Goal: Task Accomplishment & Management: Manage account settings

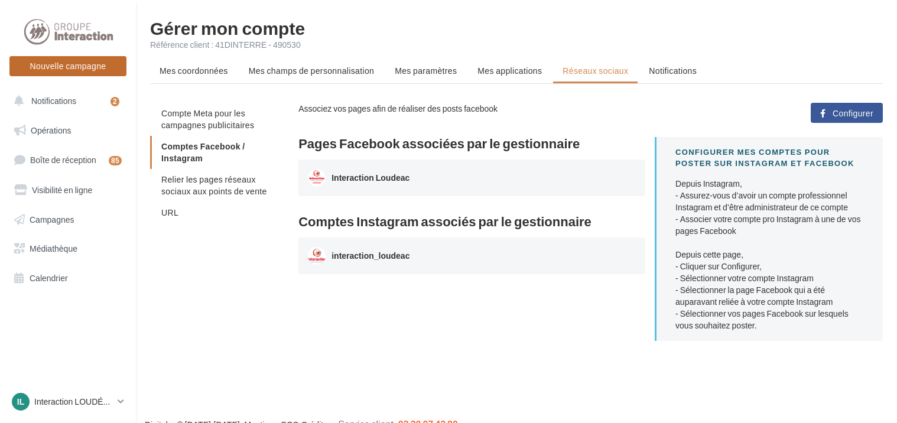
click at [109, 65] on button "Nouvelle campagne" at bounding box center [67, 66] width 117 height 20
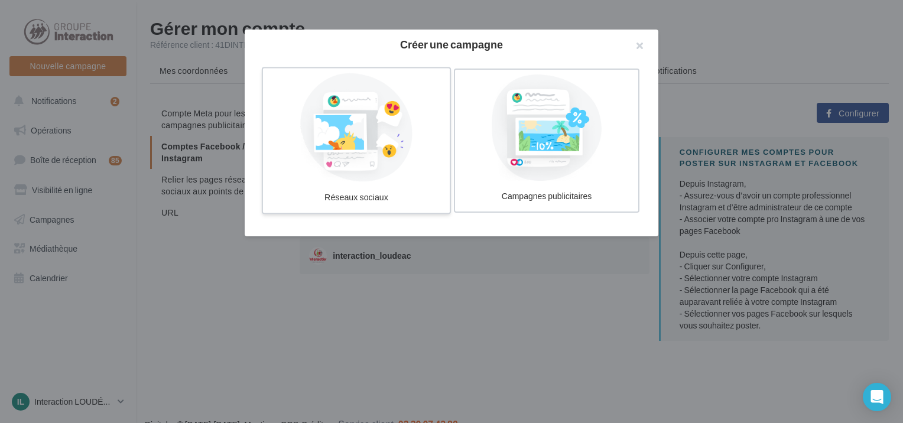
click at [386, 151] on div at bounding box center [356, 127] width 177 height 109
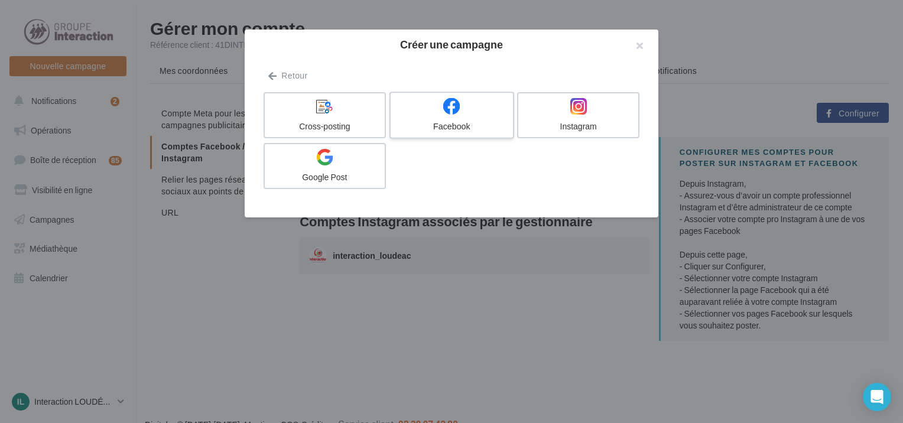
click at [451, 104] on icon at bounding box center [451, 106] width 17 height 17
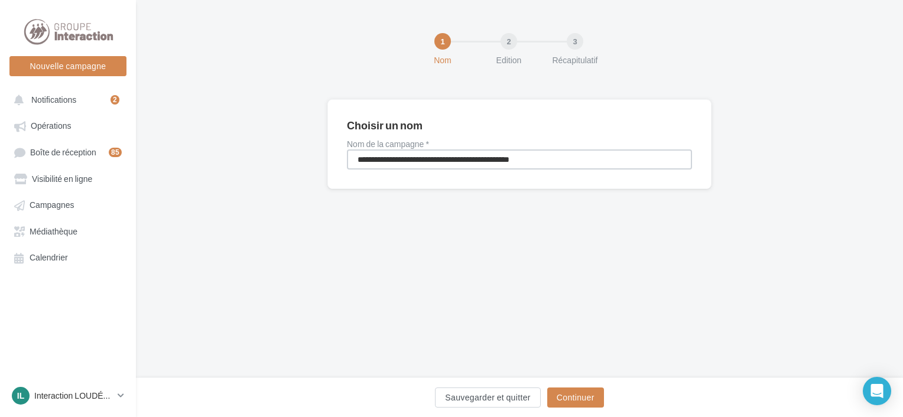
drag, startPoint x: 568, startPoint y: 157, endPoint x: 268, endPoint y: 129, distance: 301.6
click at [268, 129] on div "**********" at bounding box center [519, 163] width 767 height 128
type input "**********"
click at [592, 398] on button "Continuer" at bounding box center [575, 398] width 57 height 20
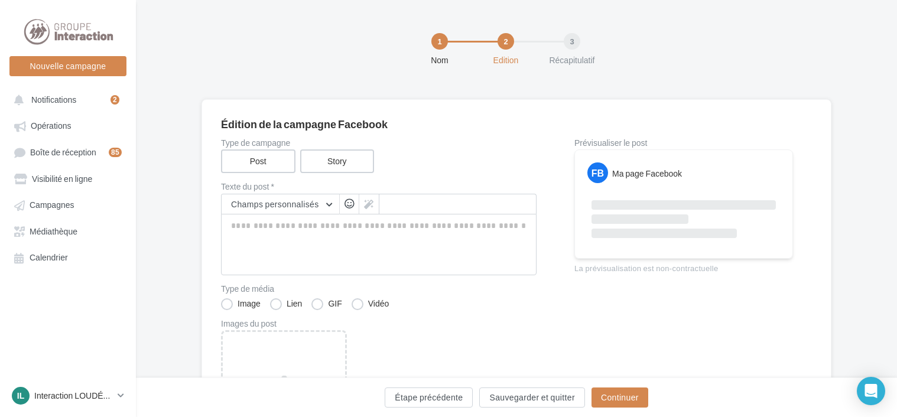
scroll to position [59, 0]
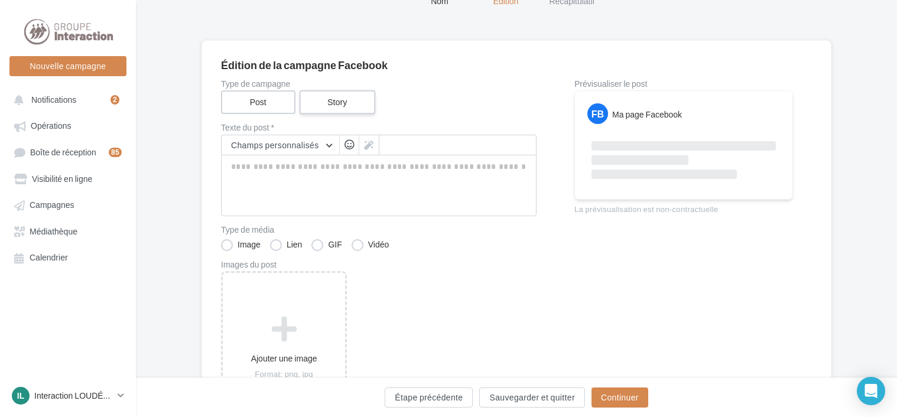
click at [340, 103] on label "Story" at bounding box center [337, 102] width 76 height 24
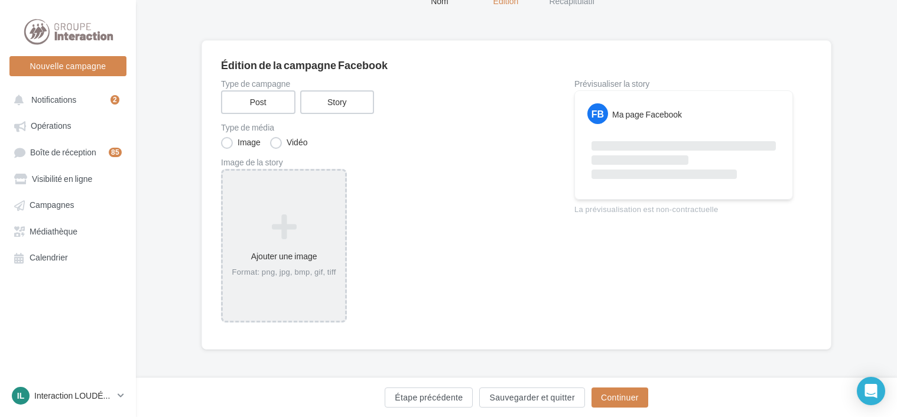
click at [297, 202] on div "Ajouter une image Format: png, jpg, bmp, gif, tiff" at bounding box center [284, 246] width 126 height 154
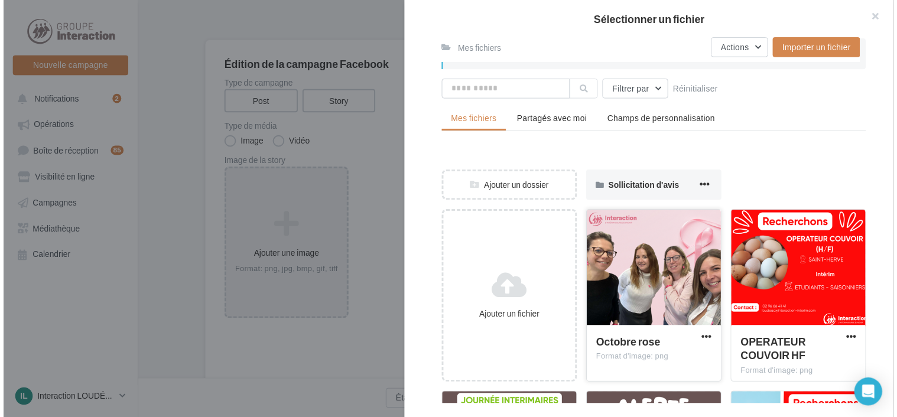
scroll to position [177, 0]
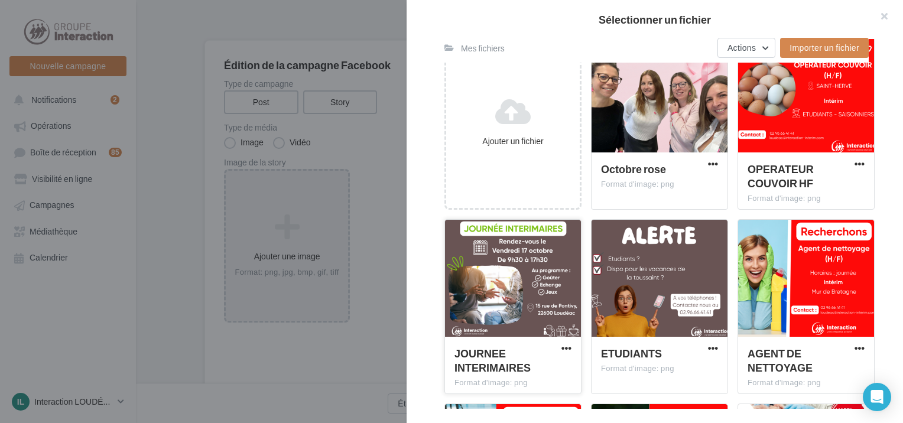
click at [537, 284] on div at bounding box center [513, 279] width 136 height 118
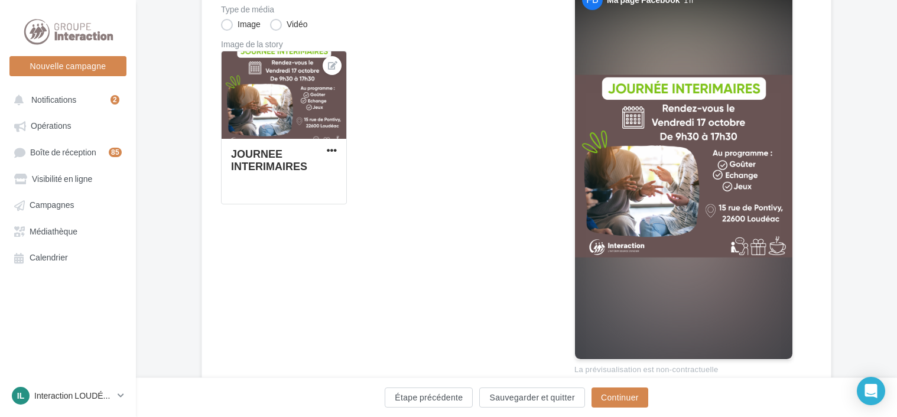
scroll to position [118, 0]
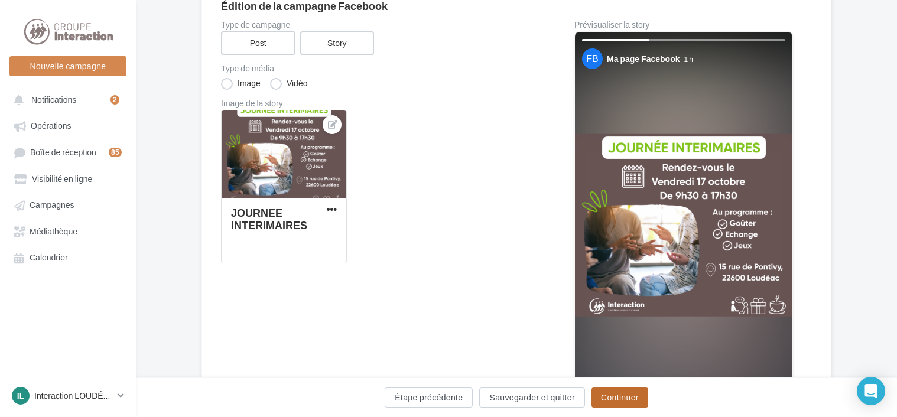
click at [621, 398] on button "Continuer" at bounding box center [620, 398] width 57 height 20
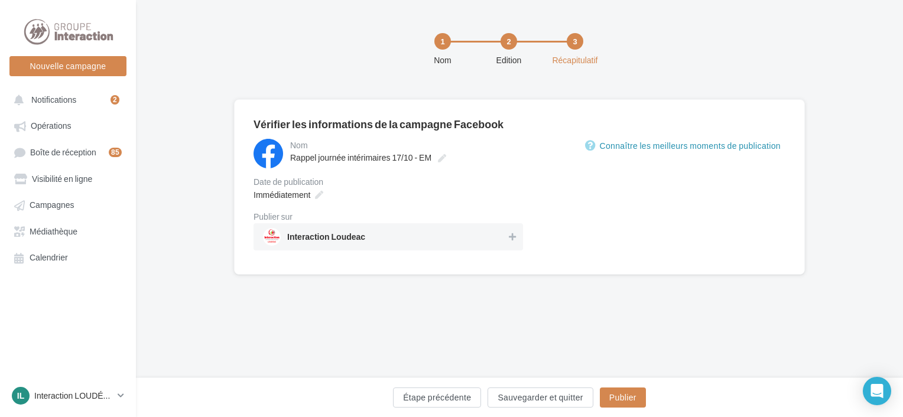
click at [317, 132] on div "**********" at bounding box center [520, 187] width 532 height 137
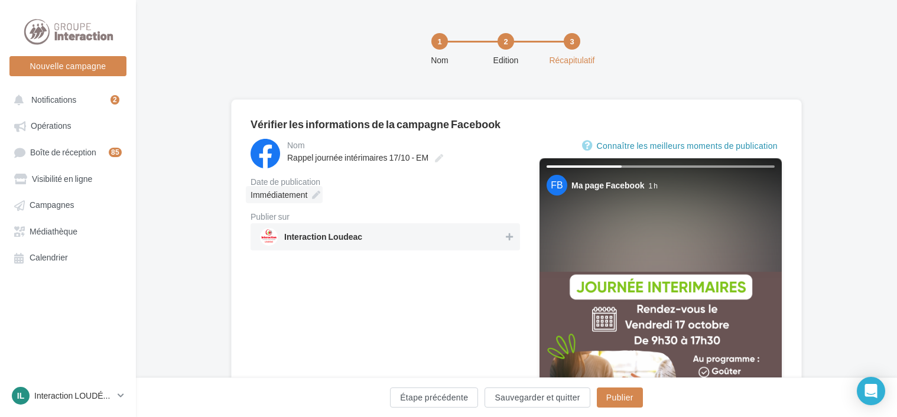
click at [323, 194] on div "Immédiatement" at bounding box center [386, 194] width 270 height 17
click at [319, 194] on icon at bounding box center [316, 195] width 8 height 8
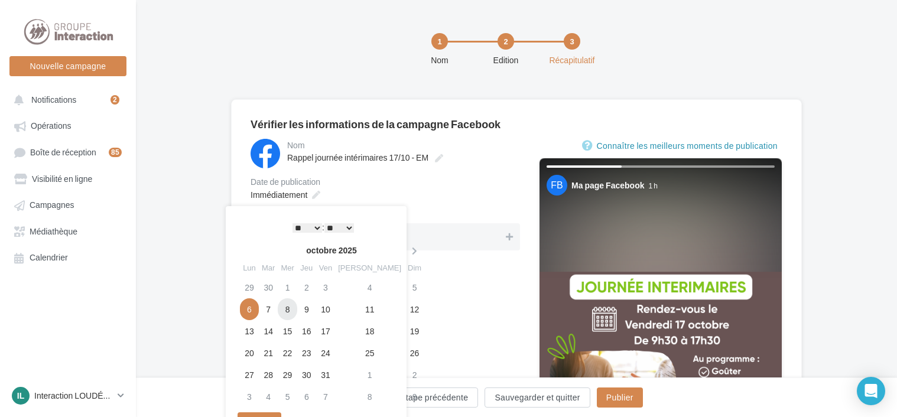
click at [290, 313] on td "8" at bounding box center [287, 310] width 19 height 22
click at [474, 304] on div "**********" at bounding box center [386, 372] width 270 height 466
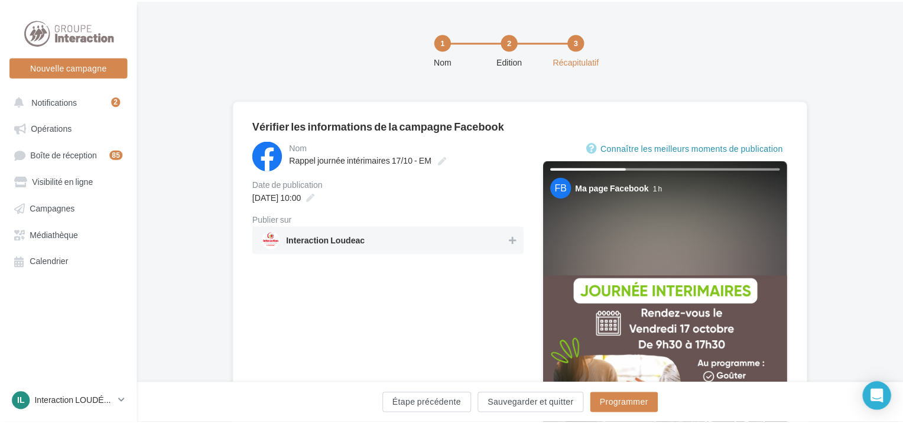
scroll to position [59, 0]
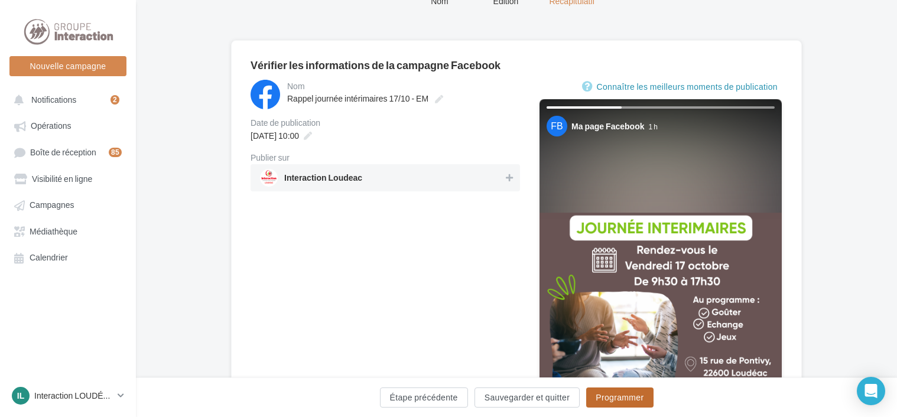
click at [618, 396] on button "Programmer" at bounding box center [619, 398] width 67 height 20
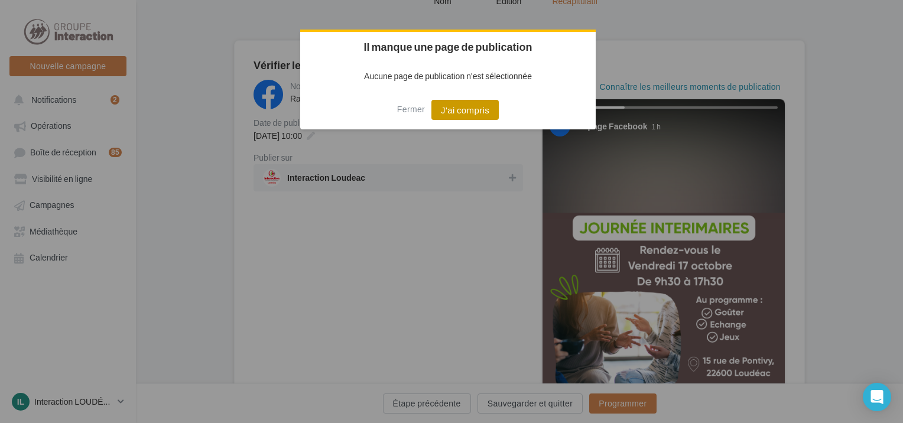
click at [487, 109] on button "J'ai compris" at bounding box center [465, 110] width 67 height 20
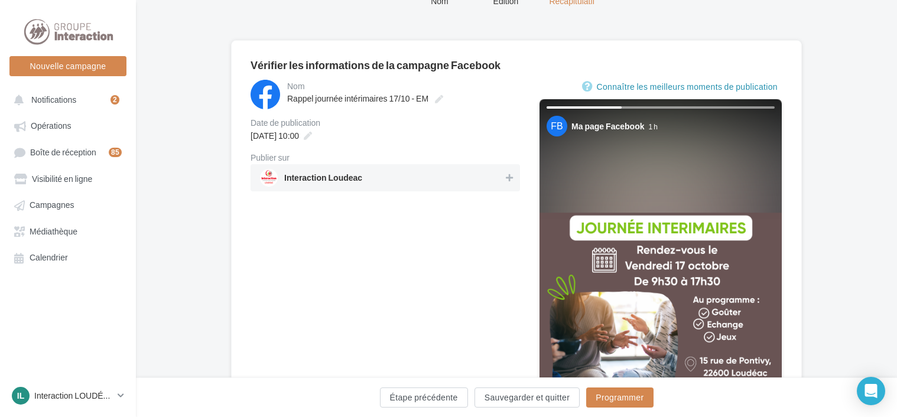
click at [435, 173] on span "Interaction Loudeac" at bounding box center [382, 178] width 244 height 18
drag, startPoint x: 610, startPoint y: 397, endPoint x: 604, endPoint y: 392, distance: 7.5
click at [609, 397] on button "Programmer" at bounding box center [619, 398] width 67 height 20
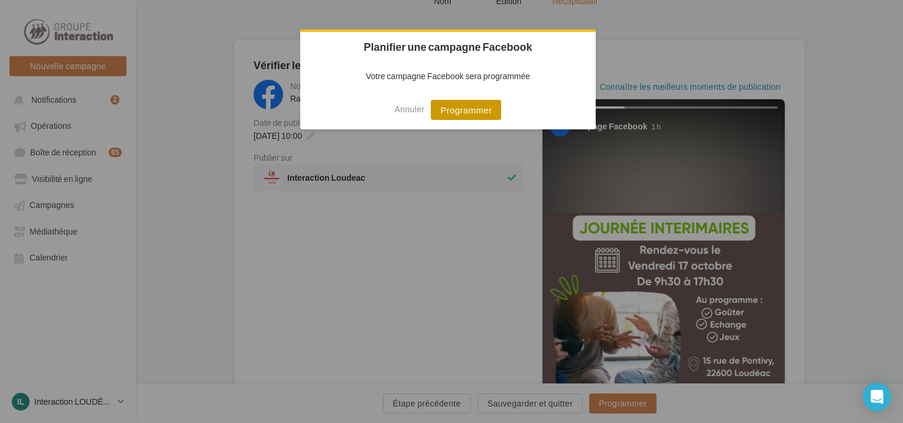
click at [462, 114] on button "Programmer" at bounding box center [466, 110] width 70 height 20
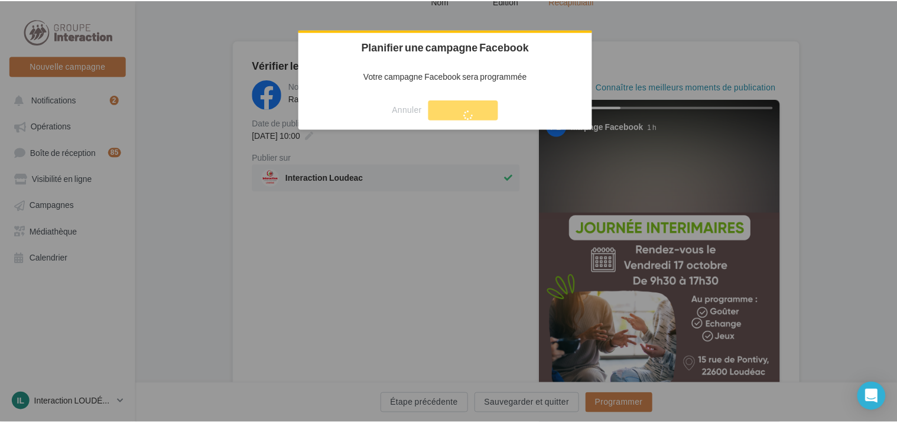
scroll to position [19, 0]
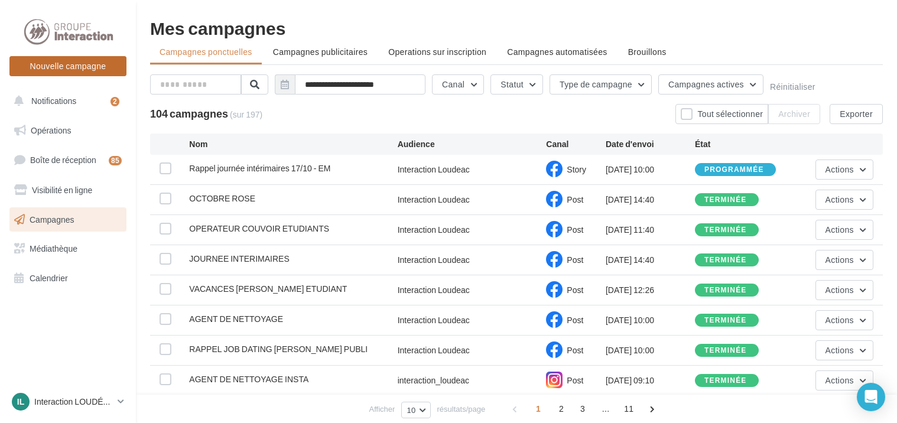
click at [98, 65] on button "Nouvelle campagne" at bounding box center [67, 66] width 117 height 20
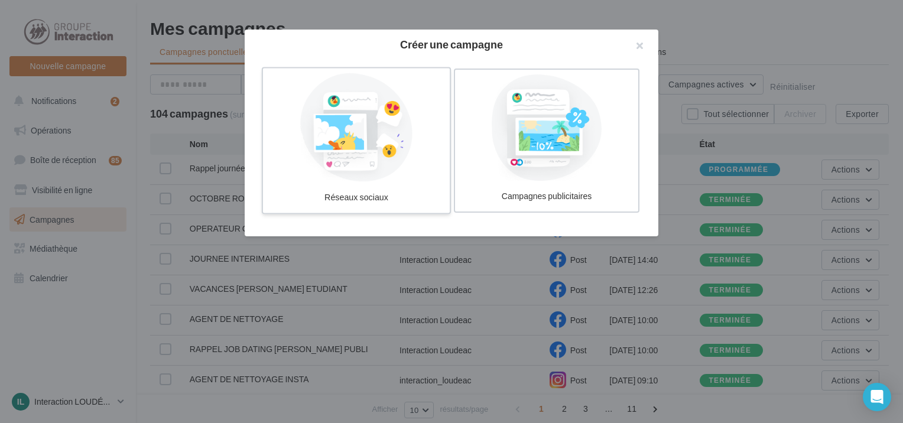
click at [324, 142] on div at bounding box center [356, 127] width 177 height 109
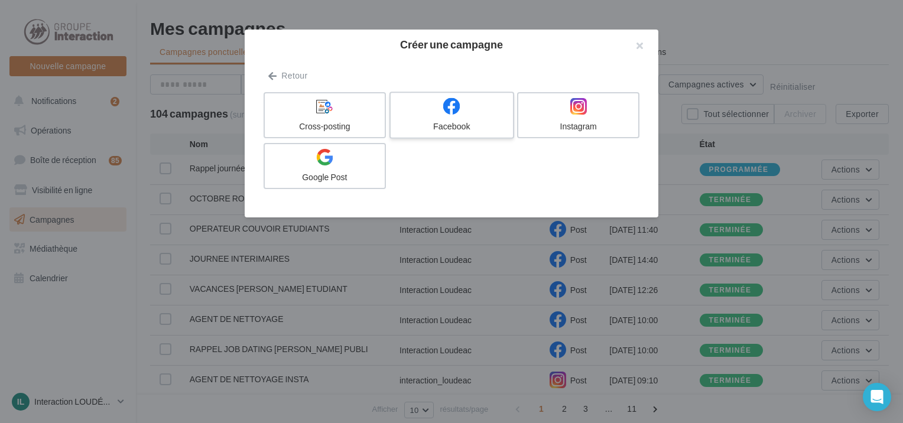
click at [449, 97] on label "Facebook" at bounding box center [452, 115] width 125 height 47
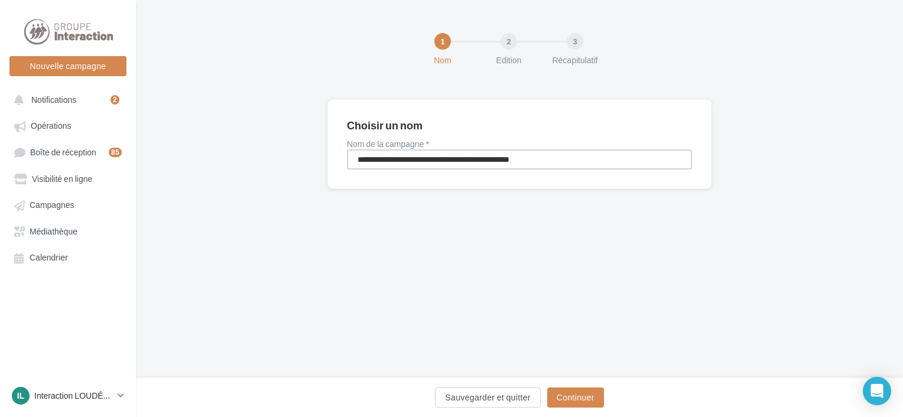
drag, startPoint x: 580, startPoint y: 154, endPoint x: 286, endPoint y: 154, distance: 293.8
click at [286, 154] on div "**********" at bounding box center [519, 163] width 767 height 128
type input "**********"
click at [584, 394] on button "Continuer" at bounding box center [575, 398] width 57 height 20
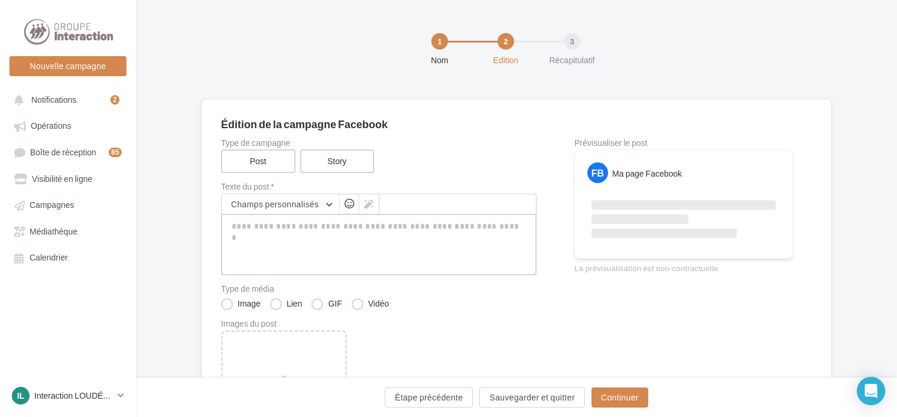
click at [283, 228] on textarea at bounding box center [379, 244] width 316 height 61
paste textarea "**********"
type textarea "**********"
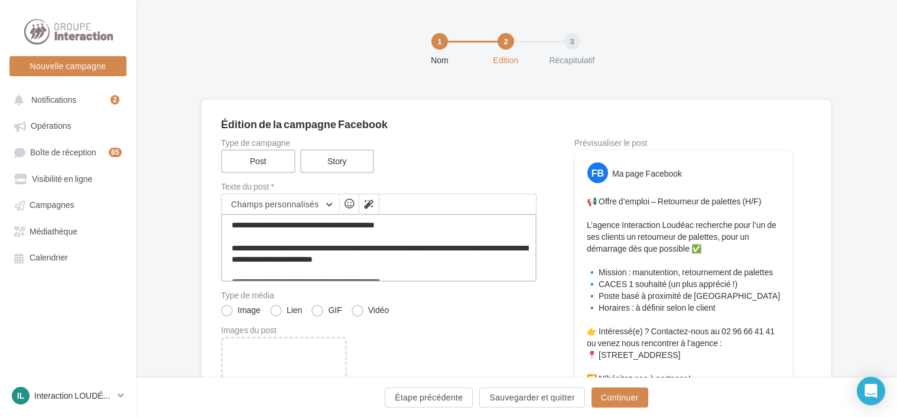
scroll to position [59, 0]
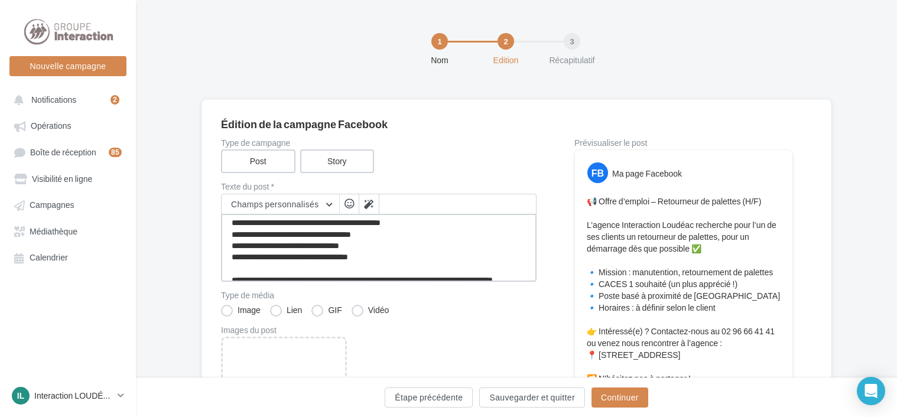
drag, startPoint x: 335, startPoint y: 247, endPoint x: 292, endPoint y: 248, distance: 42.6
click at [292, 248] on textarea "**********" at bounding box center [379, 248] width 316 height 68
type textarea "**********"
click at [293, 249] on textarea "**********" at bounding box center [379, 248] width 316 height 68
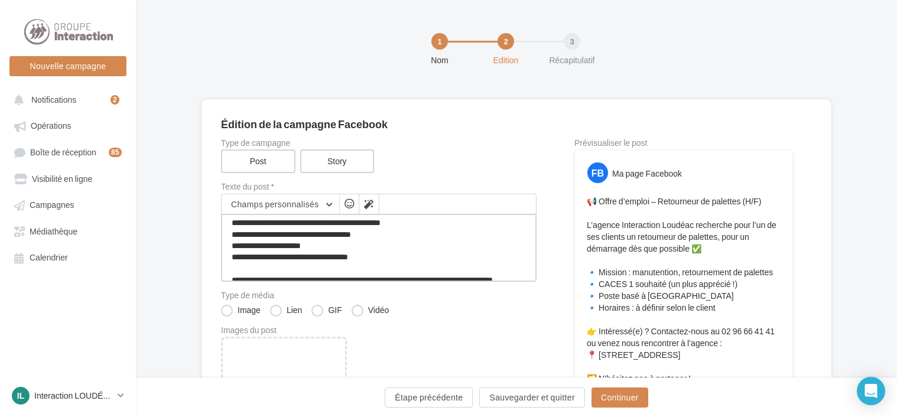
click at [342, 257] on textarea "**********" at bounding box center [379, 248] width 316 height 68
drag, startPoint x: 341, startPoint y: 259, endPoint x: 231, endPoint y: 254, distance: 110.1
click at [231, 254] on textarea "**********" at bounding box center [379, 248] width 316 height 68
type textarea "**********"
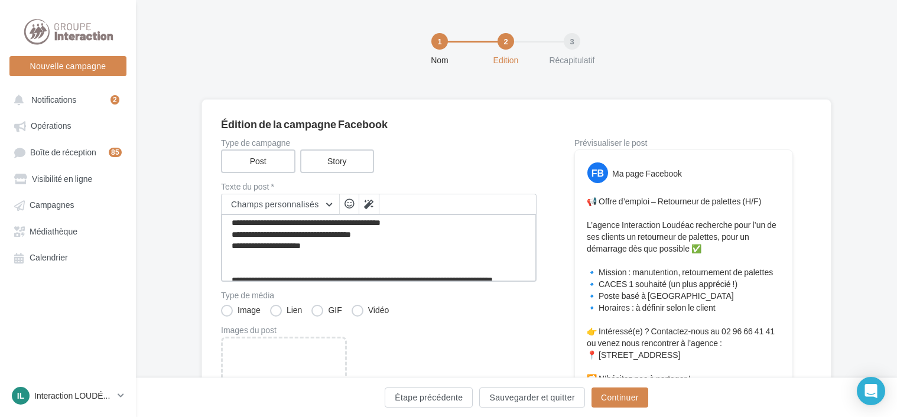
type textarea "**********"
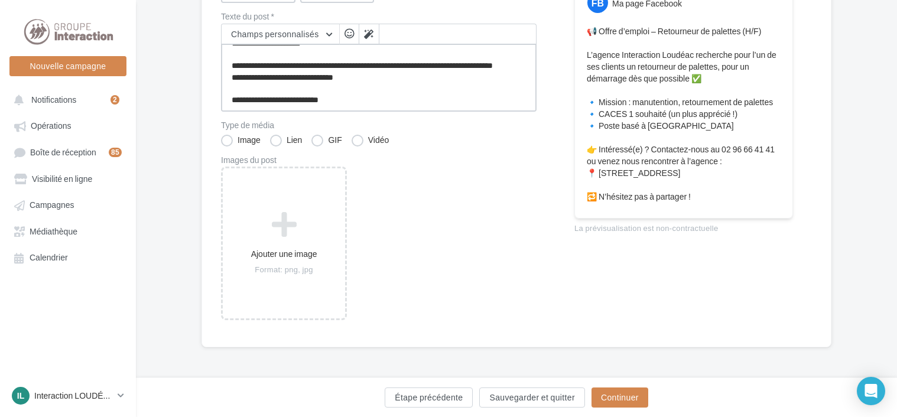
scroll to position [52, 0]
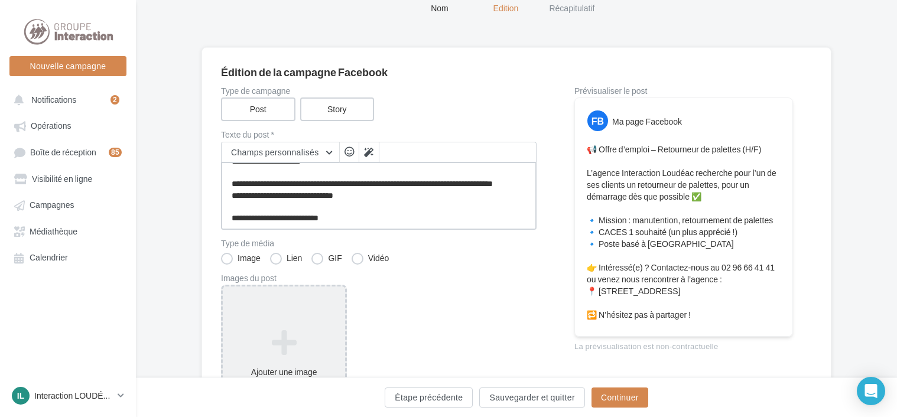
type textarea "**********"
click at [335, 318] on div "Ajouter une image Format: png, jpg" at bounding box center [284, 362] width 126 height 154
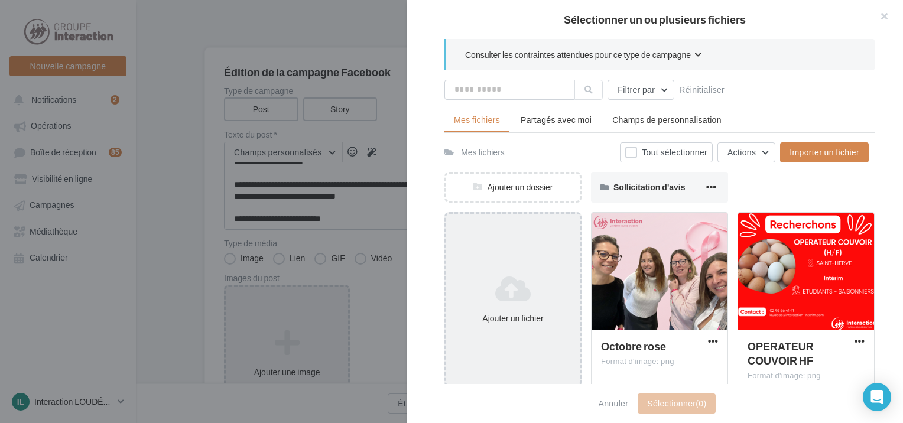
click at [501, 247] on div "Ajouter un fichier" at bounding box center [513, 299] width 137 height 175
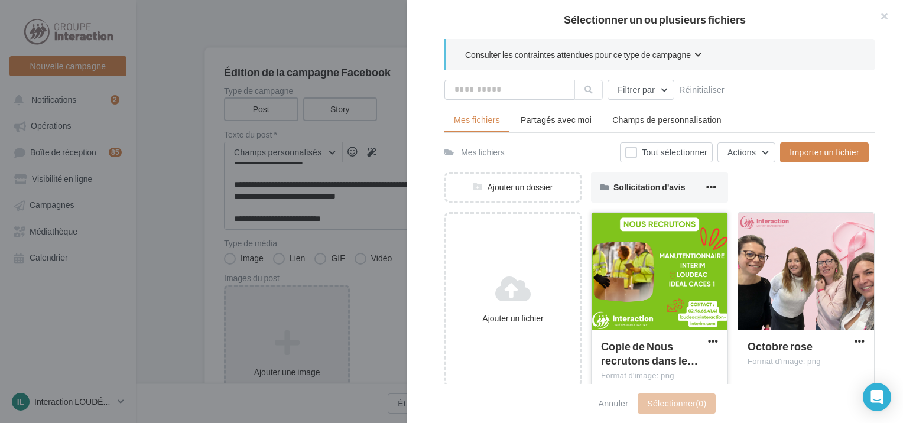
click at [649, 293] on div at bounding box center [660, 272] width 136 height 118
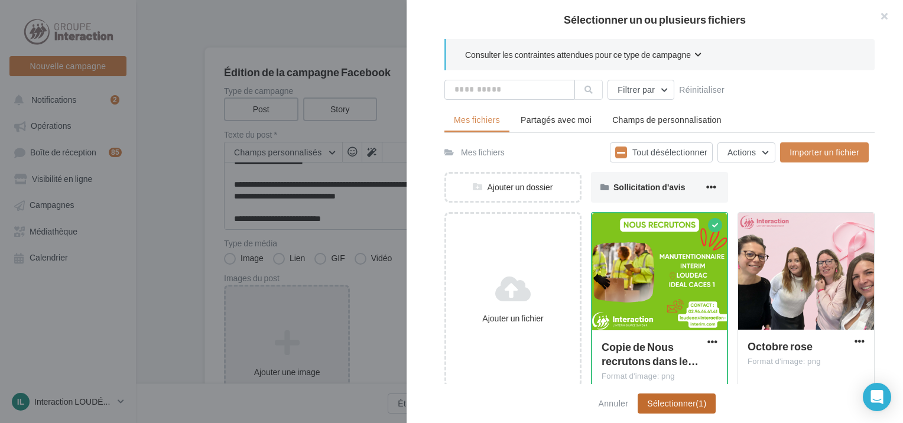
click at [682, 404] on button "Sélectionner (1)" at bounding box center [677, 404] width 78 height 20
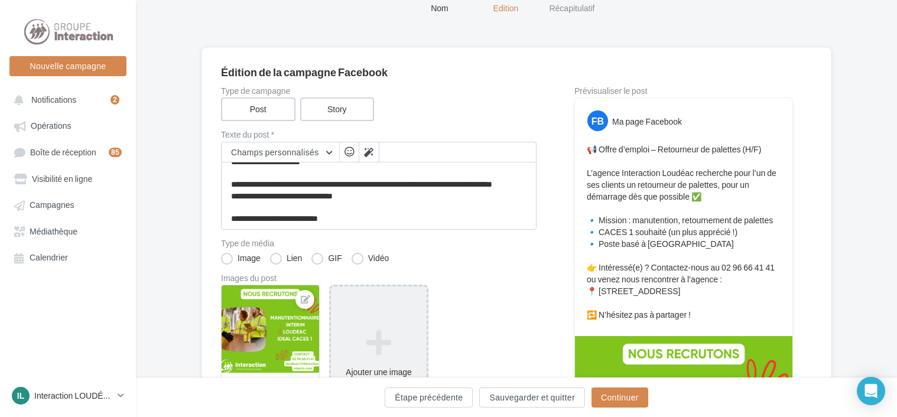
scroll to position [229, 0]
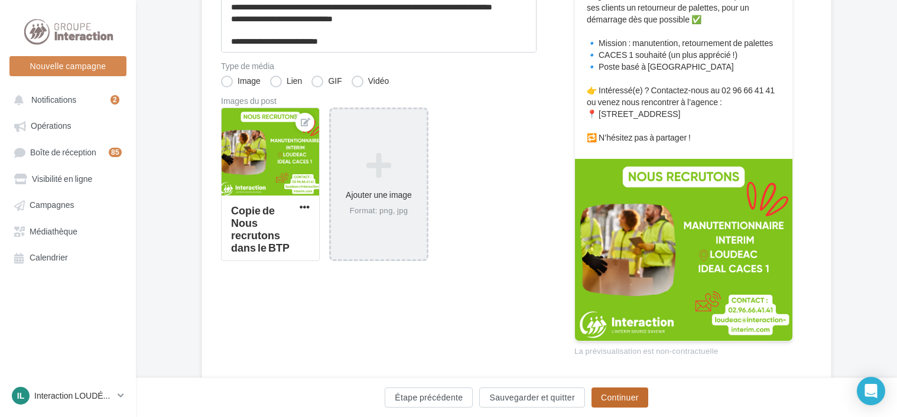
click at [629, 398] on button "Continuer" at bounding box center [620, 398] width 57 height 20
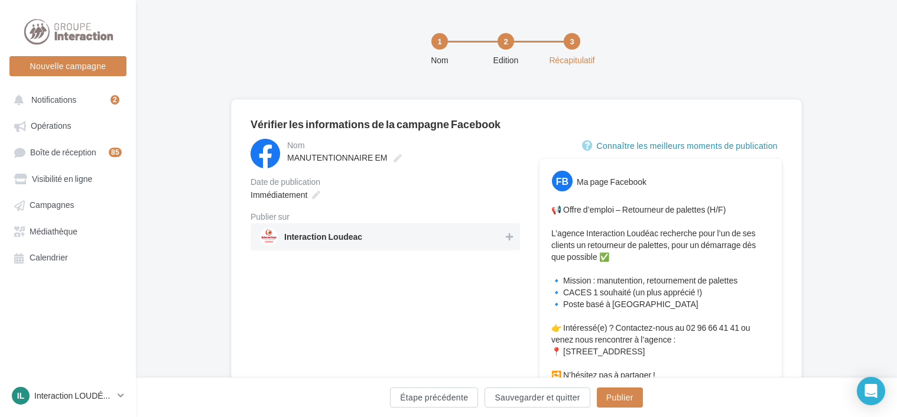
click at [365, 235] on span "Interaction Loudeac" at bounding box center [382, 237] width 244 height 18
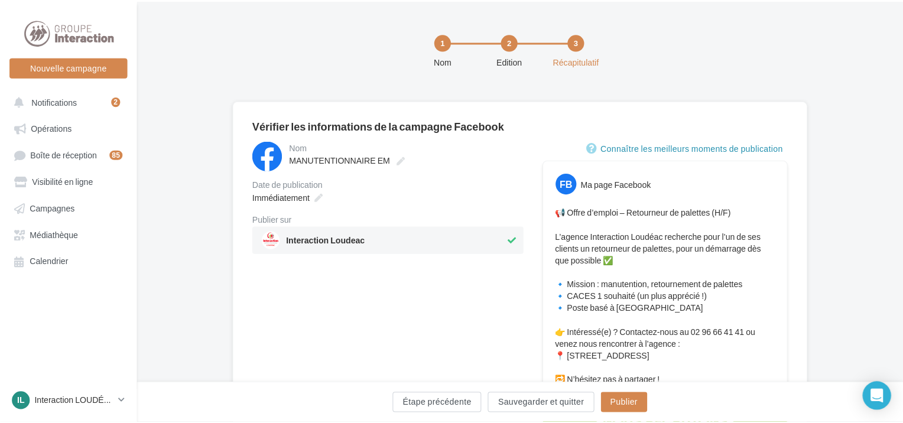
scroll to position [118, 0]
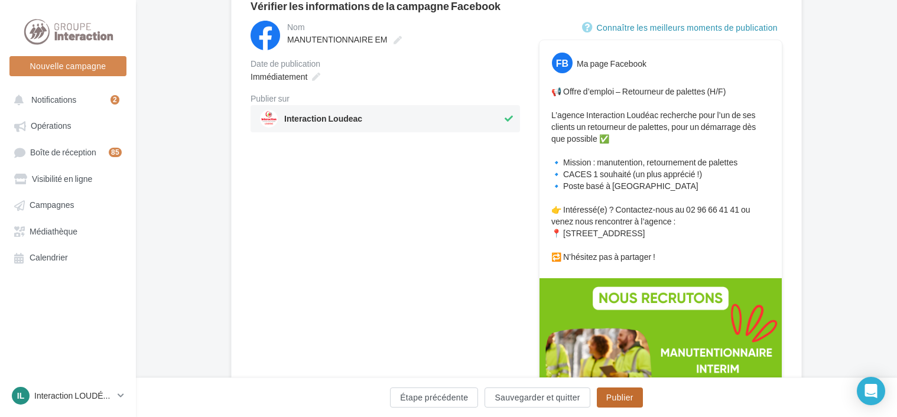
drag, startPoint x: 621, startPoint y: 397, endPoint x: 643, endPoint y: 276, distance: 123.2
click at [621, 396] on button "Publier" at bounding box center [620, 398] width 46 height 20
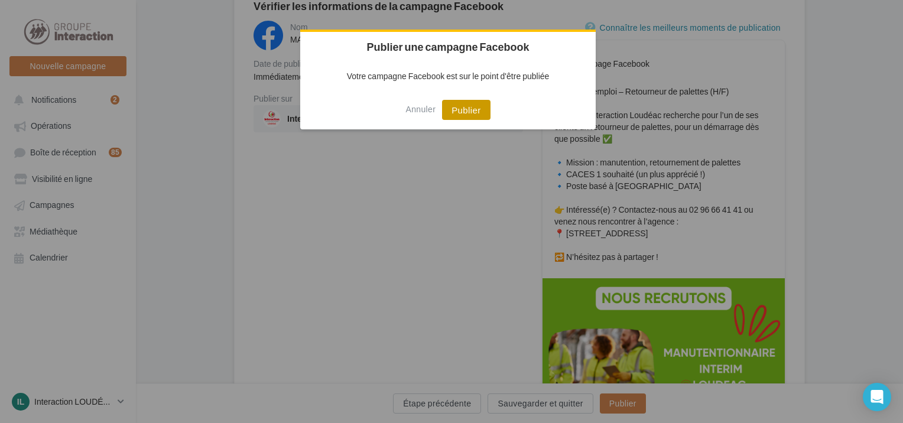
click at [477, 111] on button "Publier" at bounding box center [466, 110] width 48 height 20
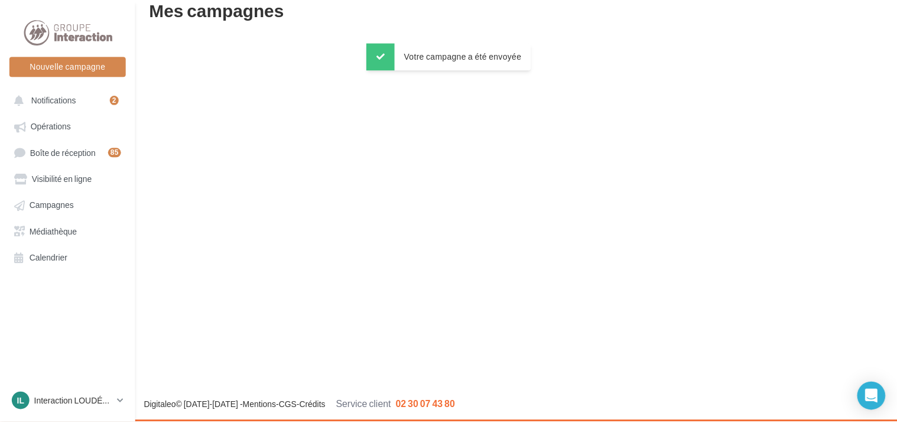
scroll to position [19, 0]
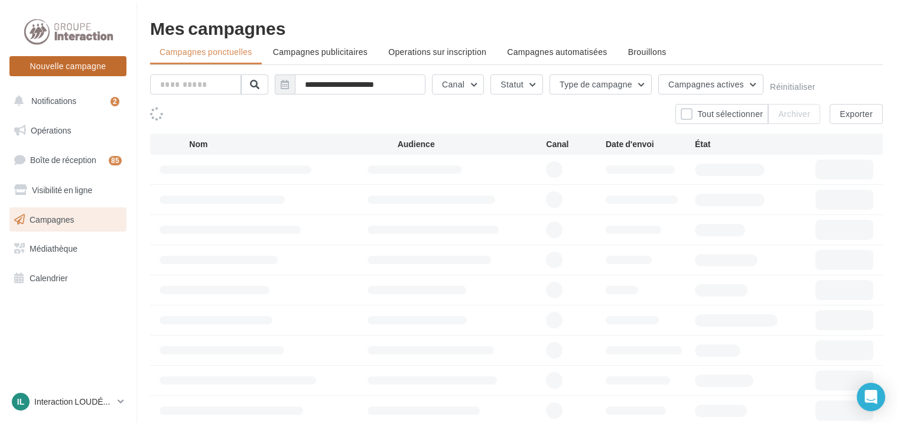
click at [86, 67] on button "Nouvelle campagne" at bounding box center [67, 66] width 117 height 20
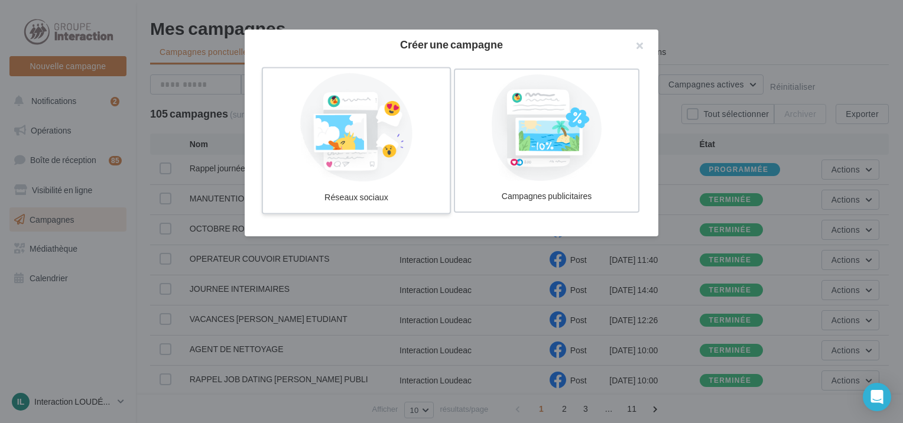
click at [363, 136] on div at bounding box center [356, 127] width 177 height 109
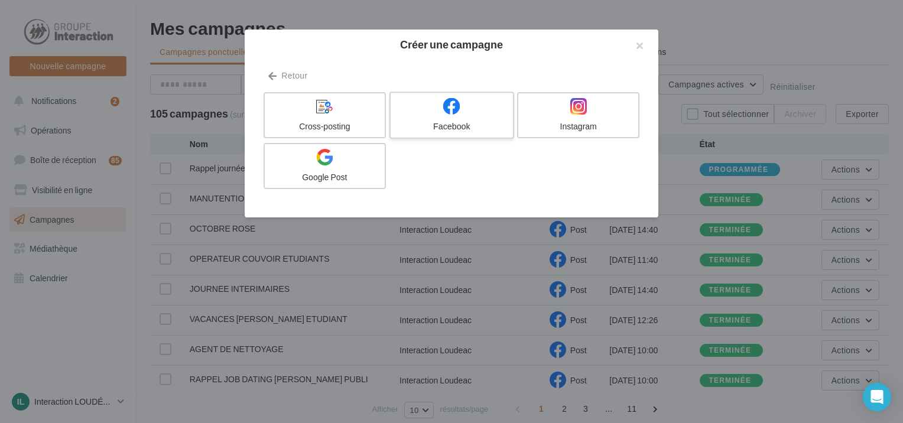
click at [448, 112] on icon at bounding box center [451, 106] width 17 height 17
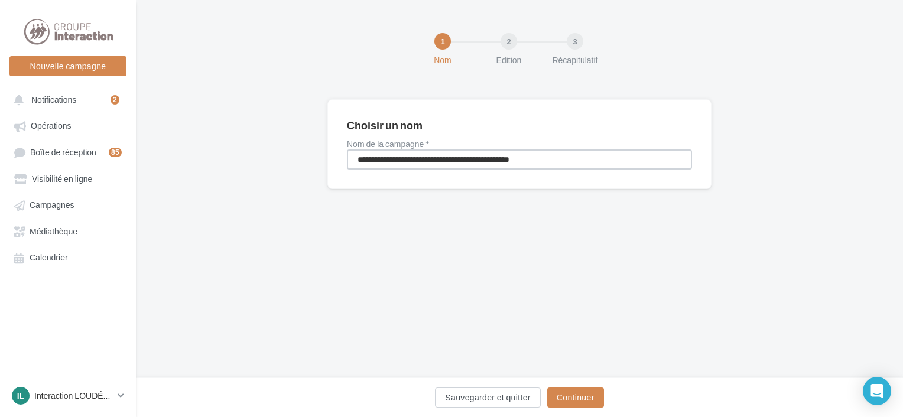
drag, startPoint x: 579, startPoint y: 166, endPoint x: 231, endPoint y: 183, distance: 349.2
click at [241, 182] on div "**********" at bounding box center [519, 163] width 767 height 128
type input "**********"
click at [592, 402] on button "Continuer" at bounding box center [575, 398] width 57 height 20
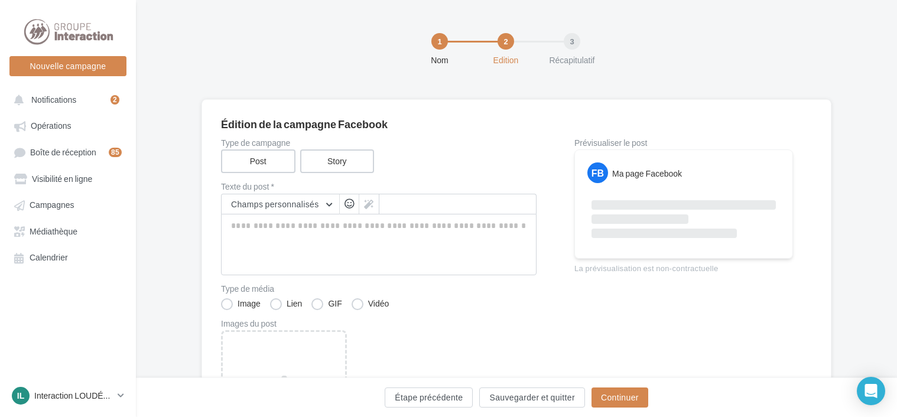
scroll to position [59, 0]
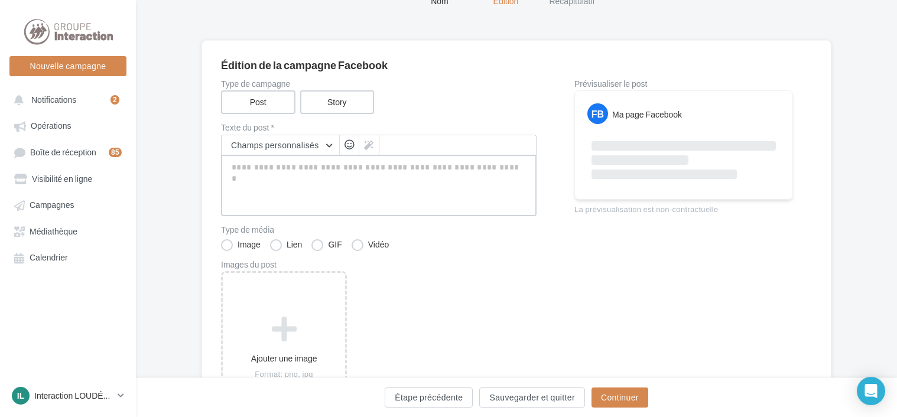
click at [310, 170] on textarea at bounding box center [379, 185] width 316 height 61
paste textarea "**********"
type textarea "**********"
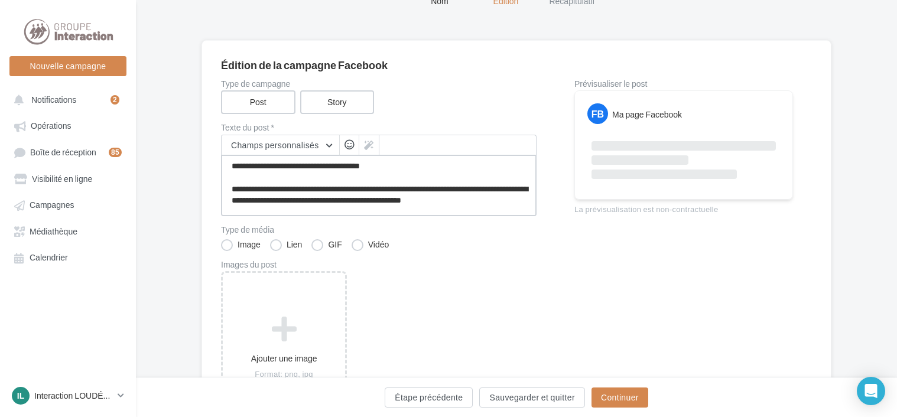
scroll to position [64, 0]
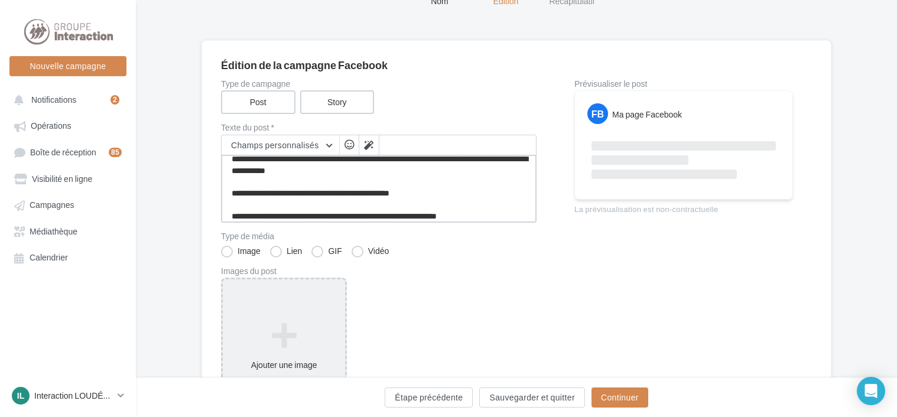
type textarea "**********"
click at [261, 339] on icon at bounding box center [284, 336] width 113 height 28
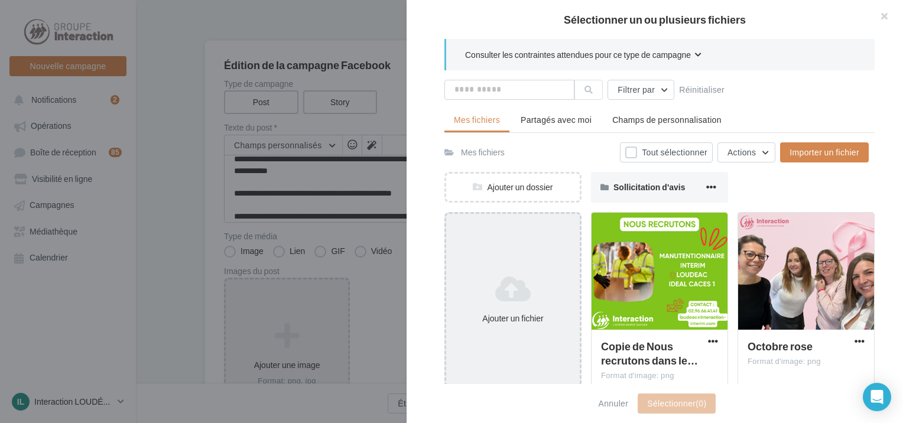
click at [517, 287] on icon at bounding box center [513, 289] width 124 height 28
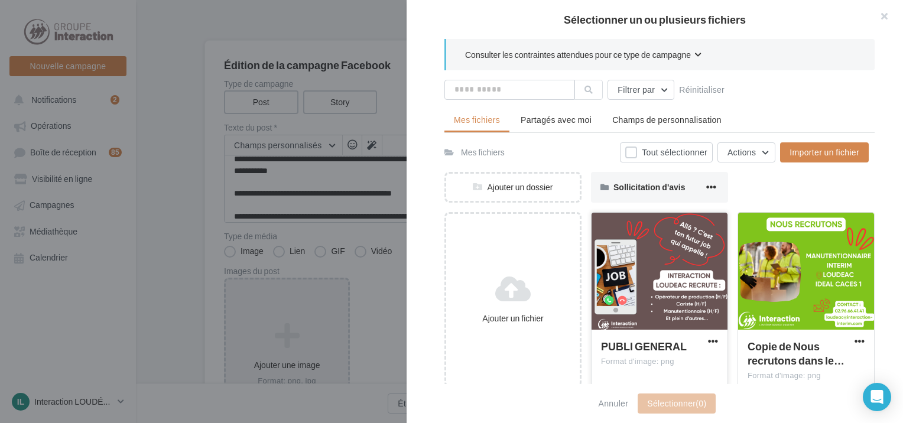
click at [685, 319] on div at bounding box center [660, 272] width 136 height 118
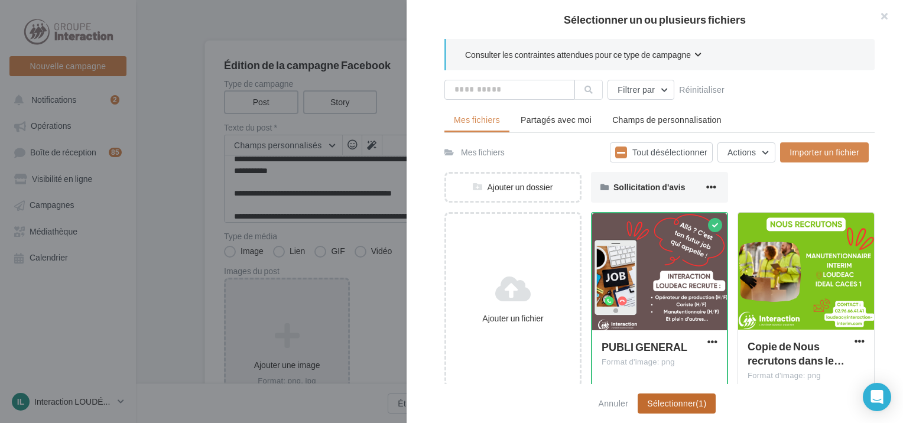
click at [692, 402] on button "Sélectionner (1)" at bounding box center [677, 404] width 78 height 20
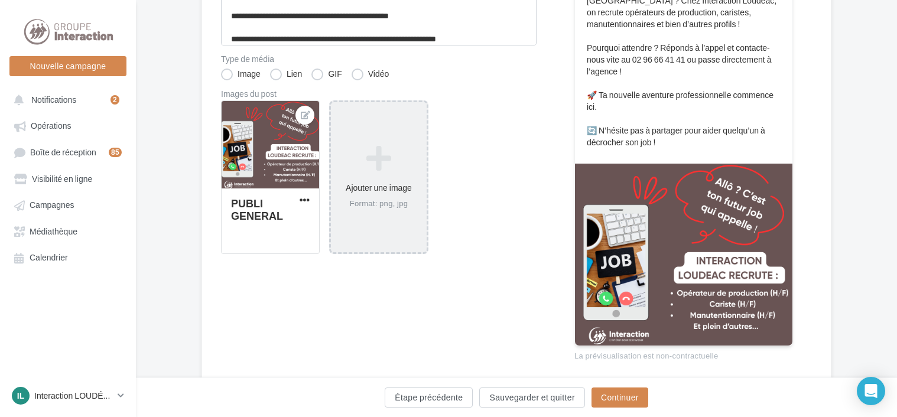
scroll to position [280, 0]
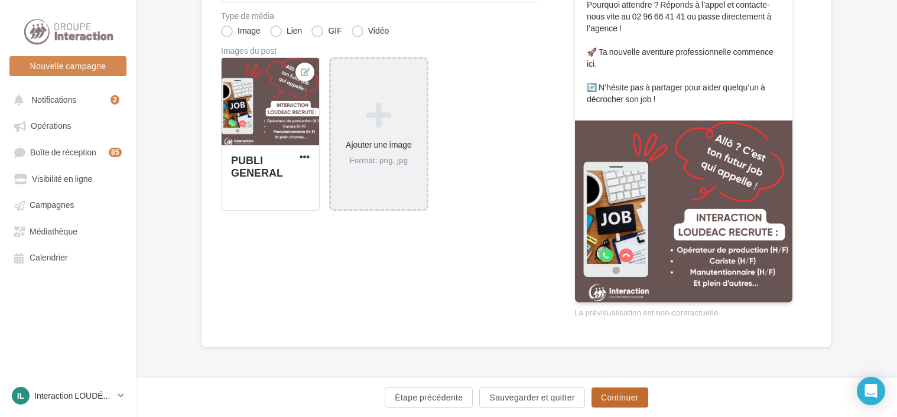
click at [614, 400] on button "Continuer" at bounding box center [620, 398] width 57 height 20
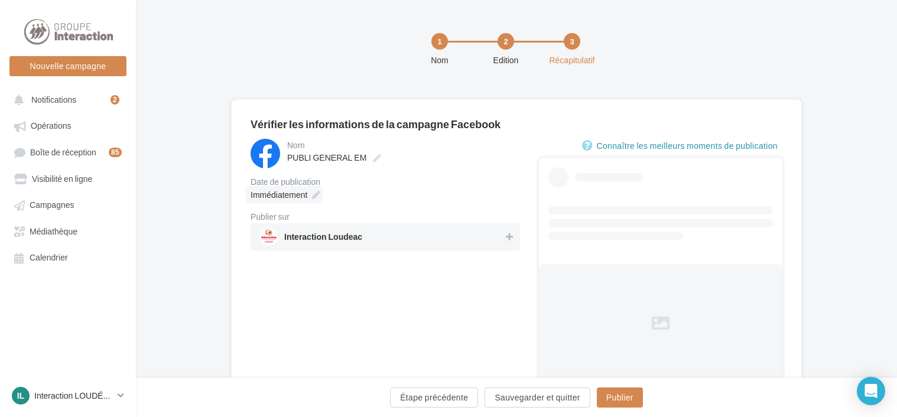
click at [317, 199] on icon at bounding box center [316, 195] width 8 height 8
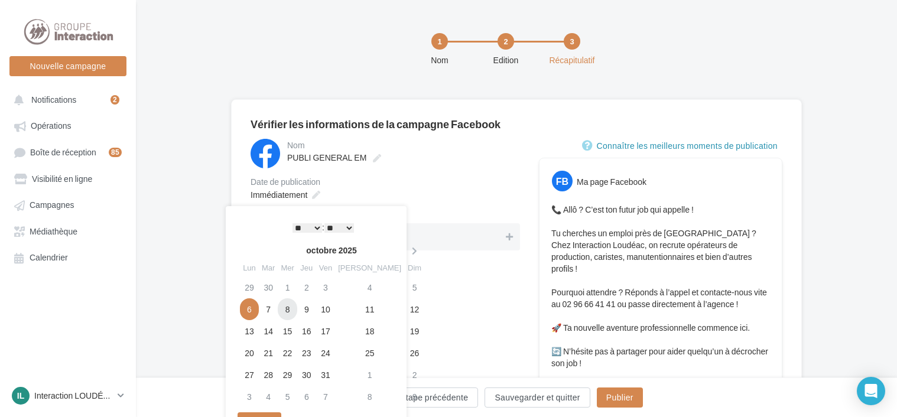
click at [296, 311] on td "8" at bounding box center [287, 310] width 19 height 22
click at [309, 309] on td "9" at bounding box center [306, 310] width 19 height 22
click at [403, 182] on div "Date de publication" at bounding box center [386, 182] width 270 height 8
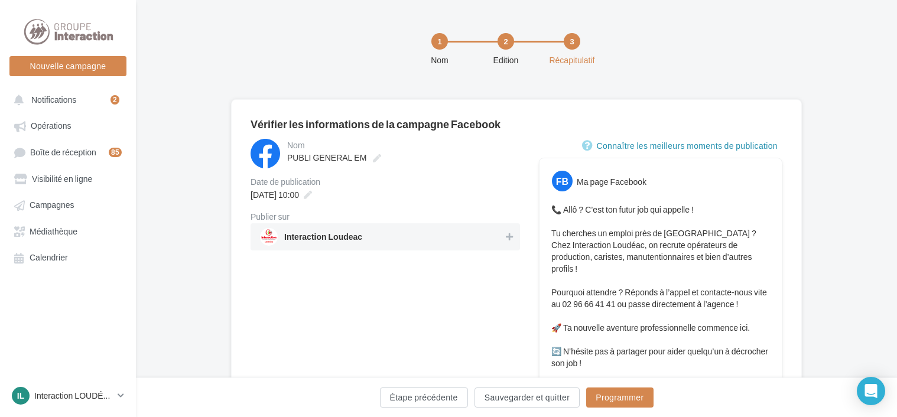
click at [340, 240] on span "Interaction Loudeac" at bounding box center [323, 239] width 78 height 13
click at [626, 401] on button "Programmer" at bounding box center [619, 398] width 67 height 20
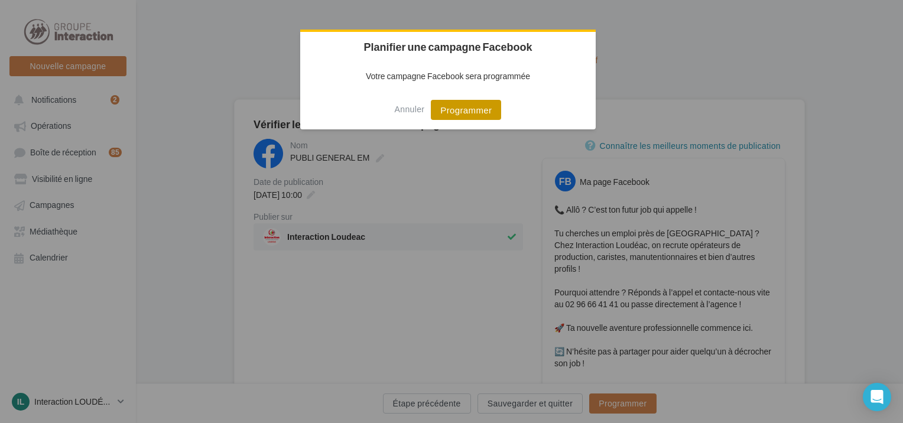
click at [474, 108] on button "Programmer" at bounding box center [466, 110] width 70 height 20
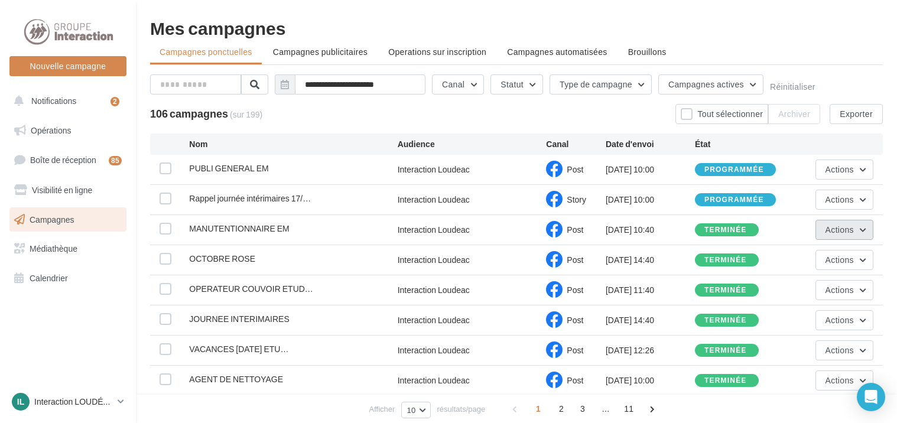
click at [856, 236] on button "Actions" at bounding box center [845, 230] width 58 height 20
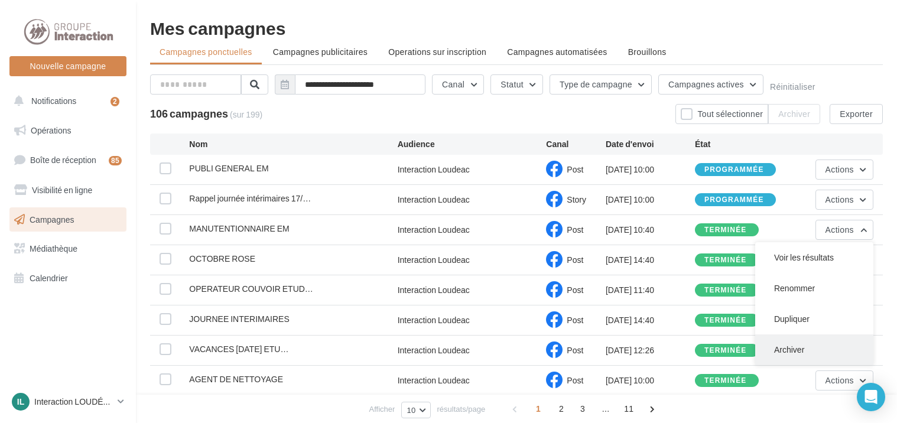
click at [809, 341] on button "Archiver" at bounding box center [815, 350] width 118 height 31
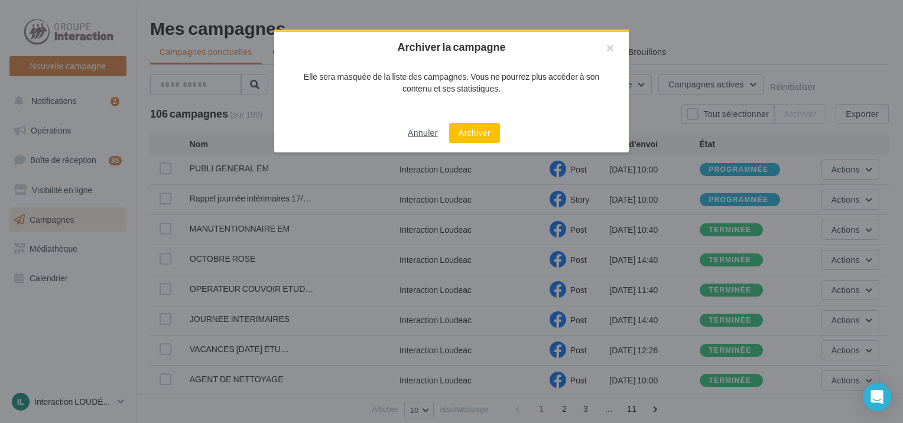
click at [428, 133] on button "Annuler" at bounding box center [423, 133] width 40 height 14
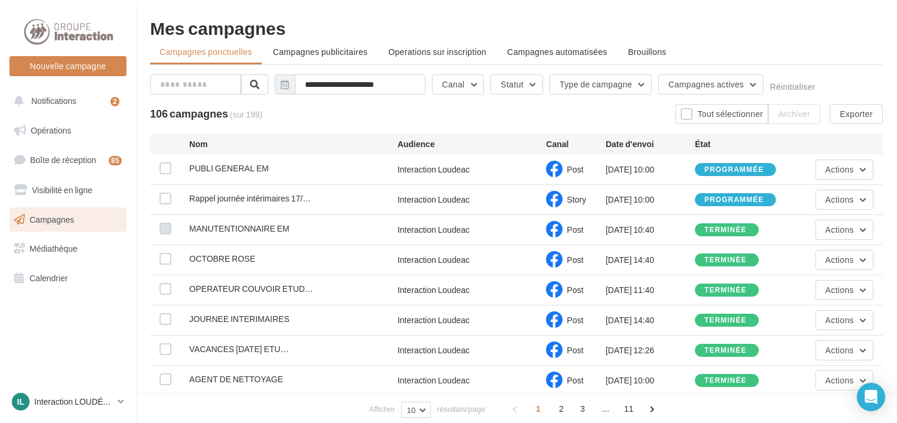
click at [170, 229] on label at bounding box center [166, 229] width 12 height 12
click at [850, 232] on span "Actions" at bounding box center [840, 230] width 28 height 10
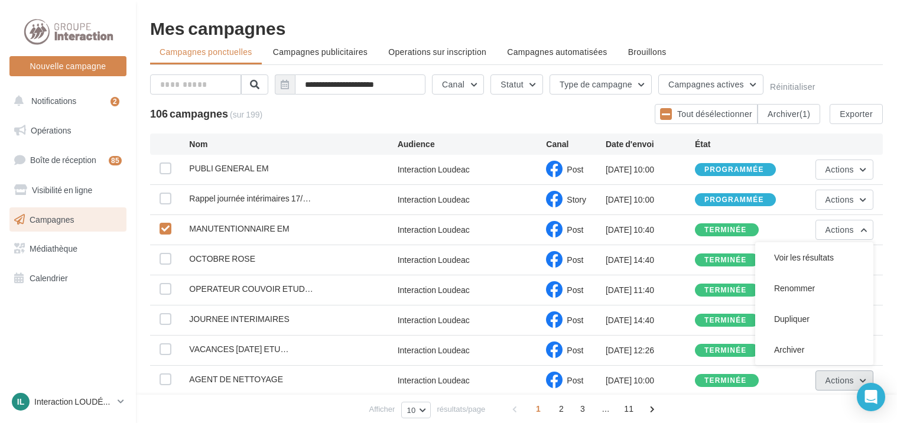
click at [840, 381] on span "Actions" at bounding box center [840, 380] width 28 height 10
click at [887, 135] on div "**********" at bounding box center [517, 254] width 762 height 470
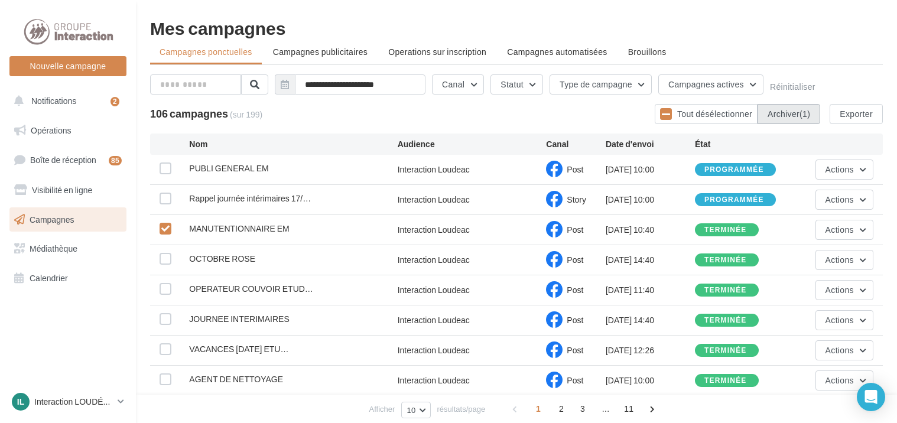
click at [786, 116] on button "Archiver (1)" at bounding box center [789, 114] width 63 height 20
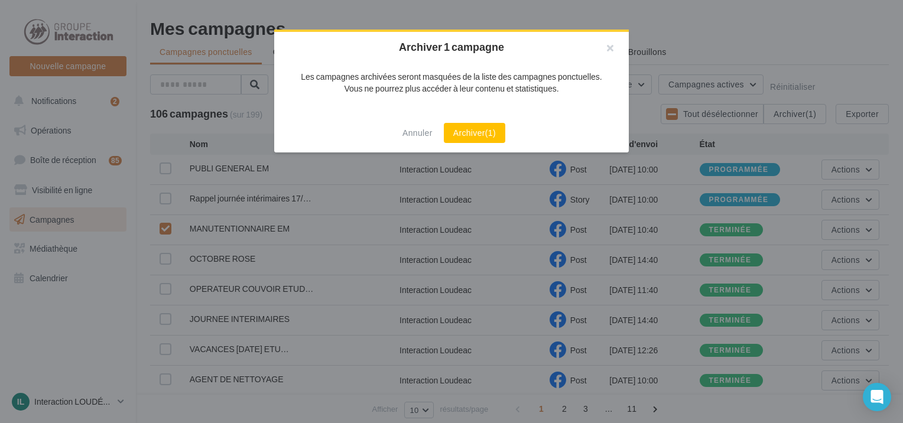
click at [478, 129] on button "Archiver (1)" at bounding box center [474, 133] width 61 height 20
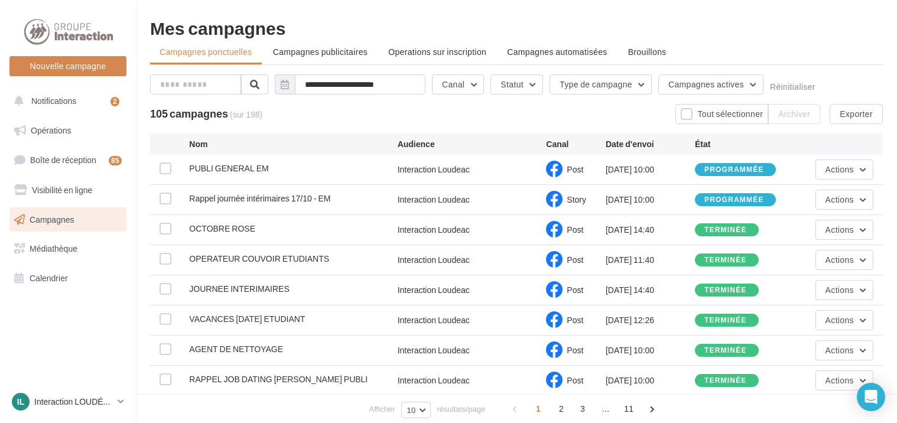
click at [348, 48] on span "Campagnes publicitaires" at bounding box center [320, 52] width 95 height 10
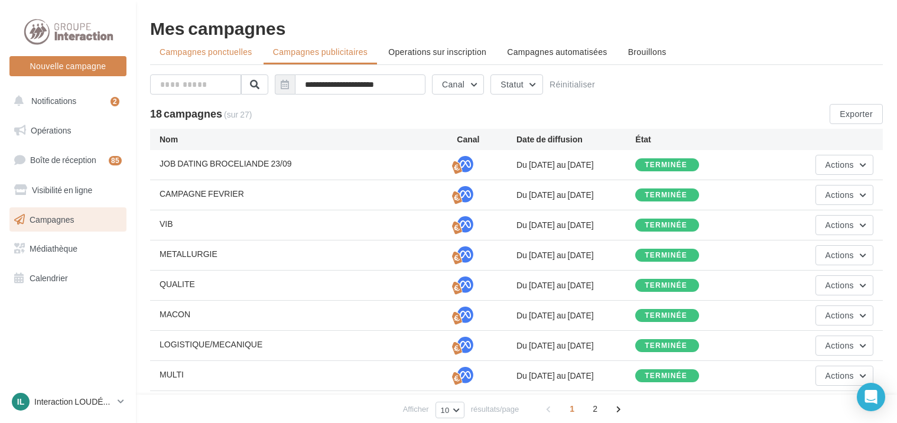
click at [228, 47] on span "Campagnes ponctuelles" at bounding box center [206, 52] width 93 height 10
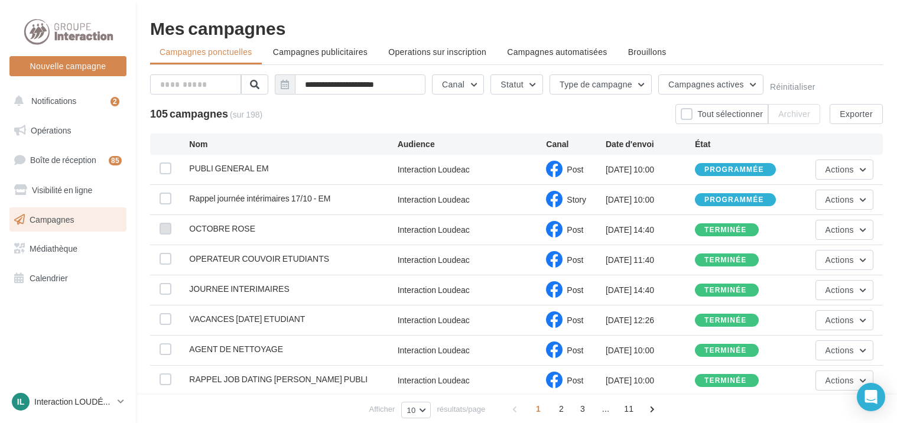
click at [164, 223] on label at bounding box center [166, 229] width 12 height 12
click at [75, 109] on button "Notifications 2" at bounding box center [65, 101] width 117 height 25
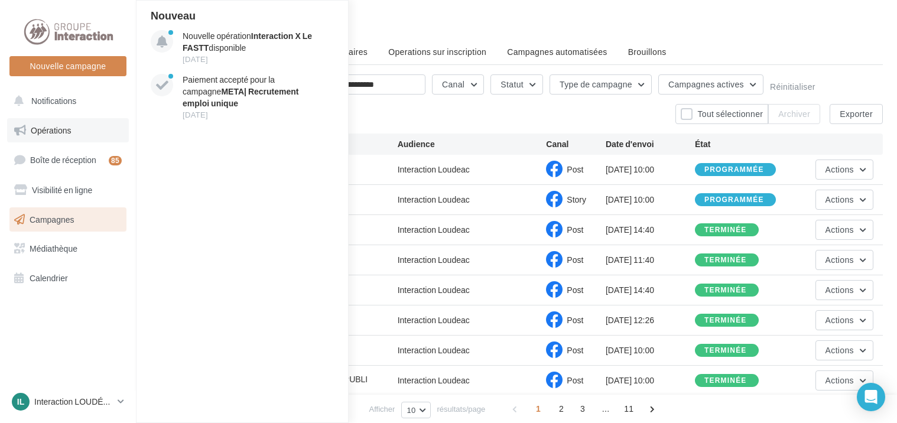
click at [79, 127] on link "Opérations" at bounding box center [68, 130] width 122 height 25
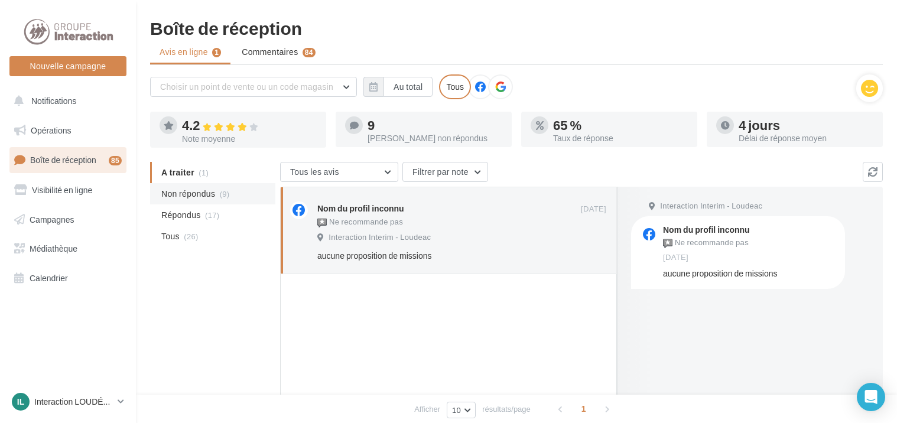
click at [213, 189] on span "Non répondus" at bounding box center [188, 194] width 54 height 12
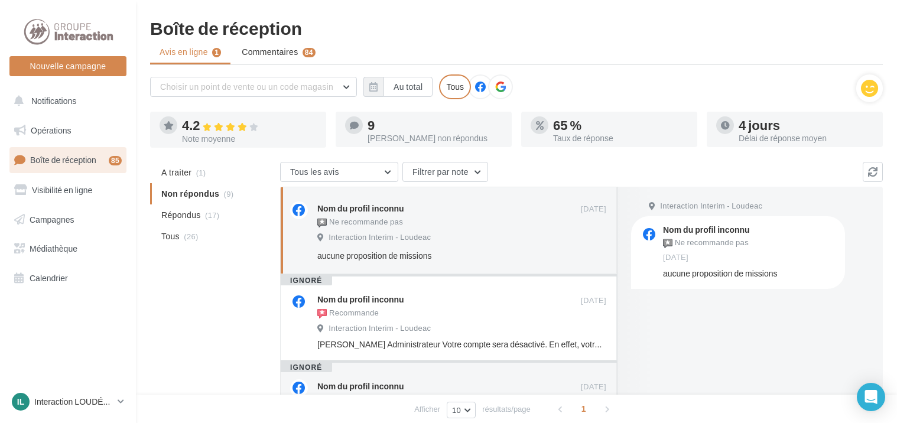
drag, startPoint x: 213, startPoint y: 189, endPoint x: 239, endPoint y: 275, distance: 89.6
click at [72, 283] on link "Calendrier" at bounding box center [68, 278] width 122 height 25
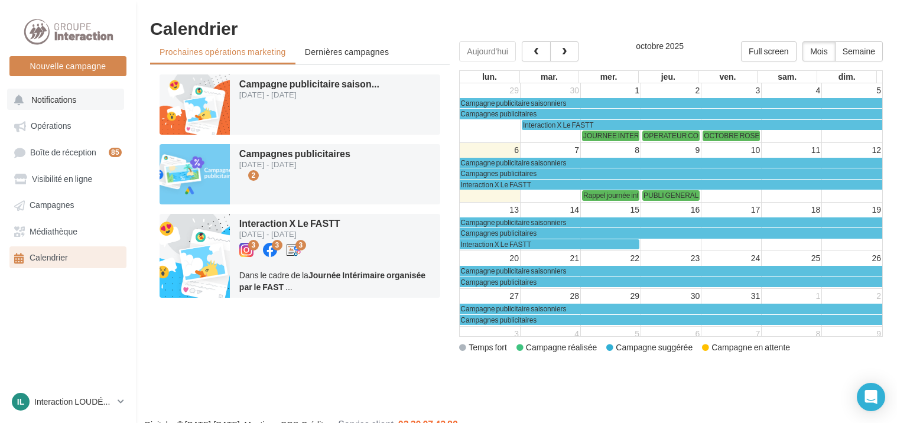
click at [86, 101] on button "Notifications" at bounding box center [65, 99] width 117 height 21
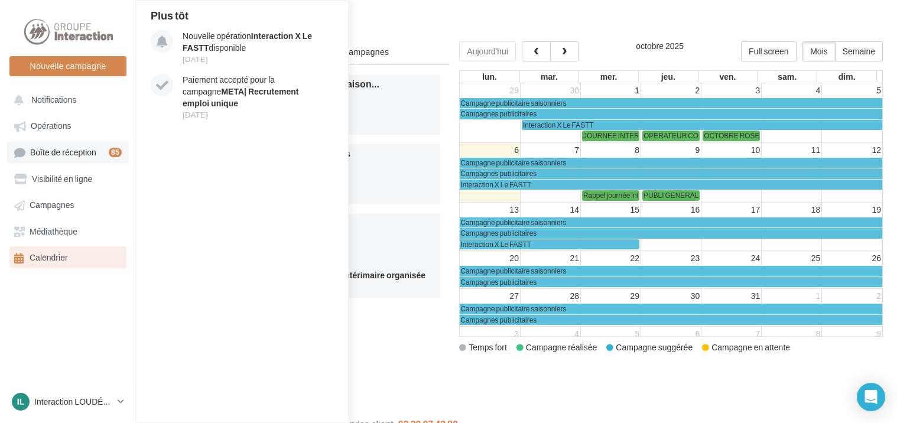
click at [95, 156] on span "Boîte de réception" at bounding box center [63, 152] width 66 height 10
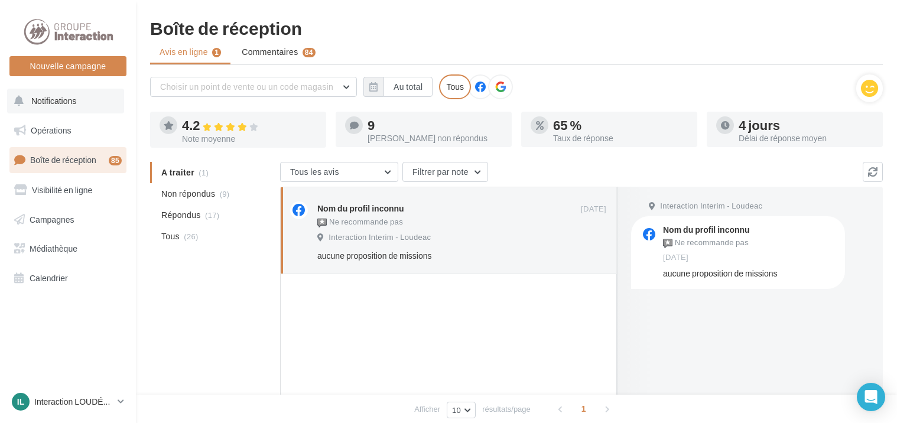
click at [93, 112] on button "Notifications" at bounding box center [65, 101] width 117 height 25
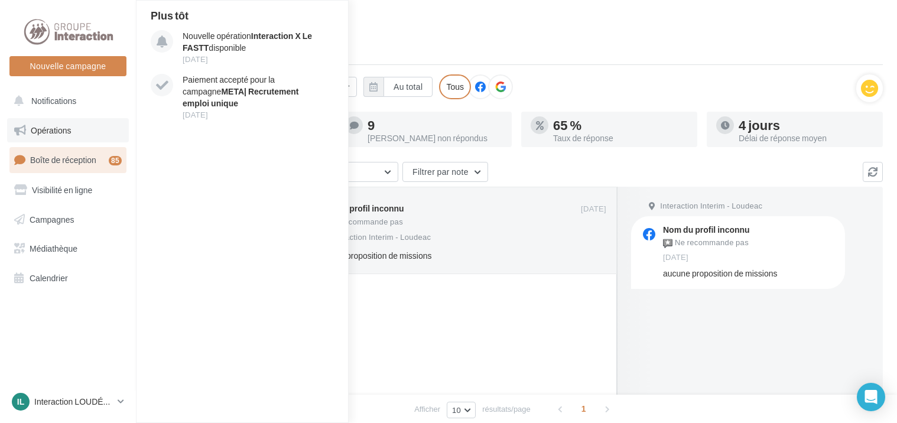
click at [90, 135] on link "Opérations" at bounding box center [68, 130] width 122 height 25
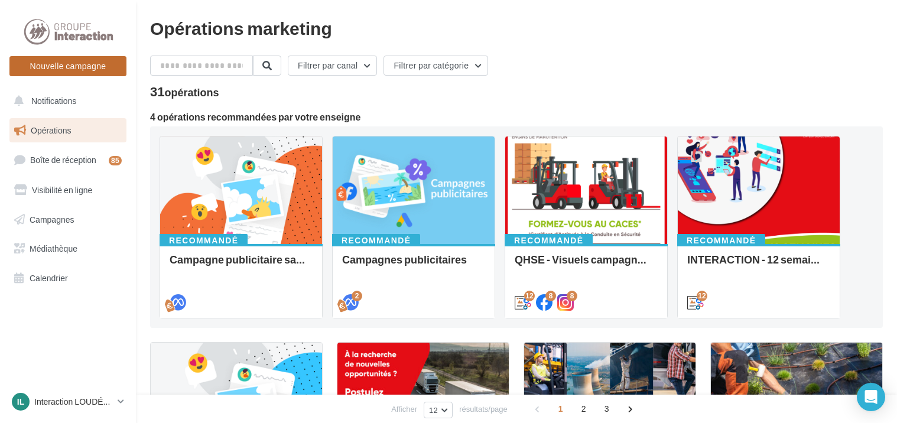
click at [83, 68] on button "Nouvelle campagne" at bounding box center [67, 66] width 117 height 20
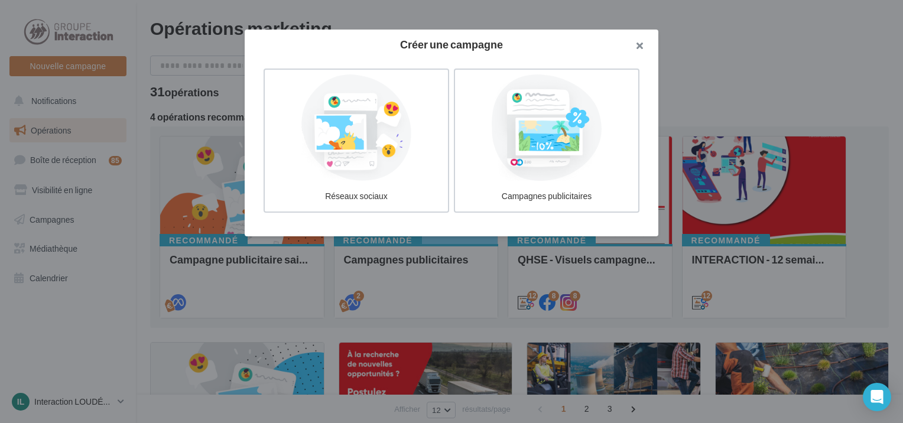
click at [644, 38] on button "button" at bounding box center [634, 47] width 47 height 35
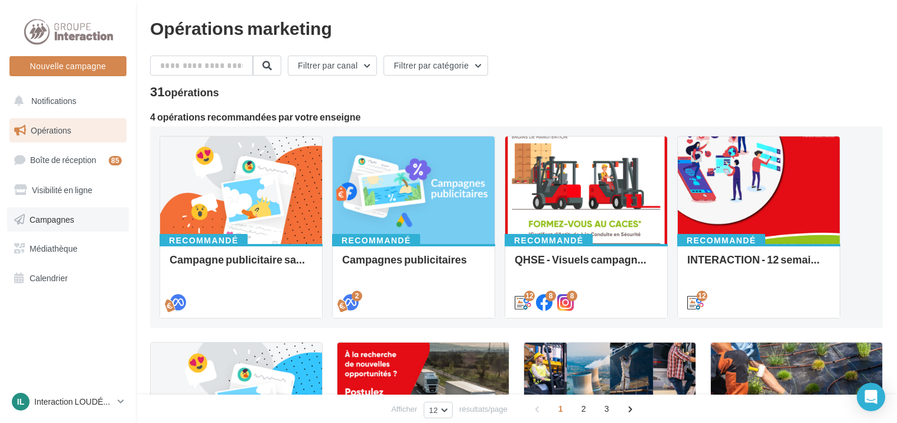
click at [65, 226] on link "Campagnes" at bounding box center [68, 220] width 122 height 25
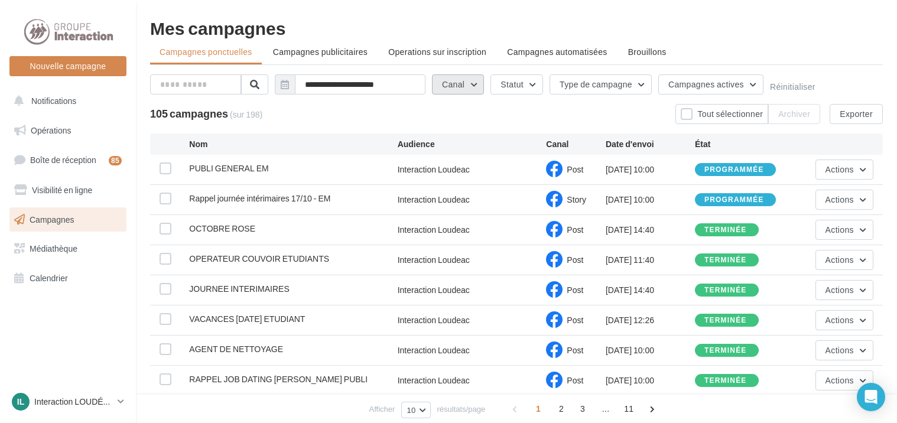
click at [474, 89] on button "Canal" at bounding box center [458, 84] width 52 height 20
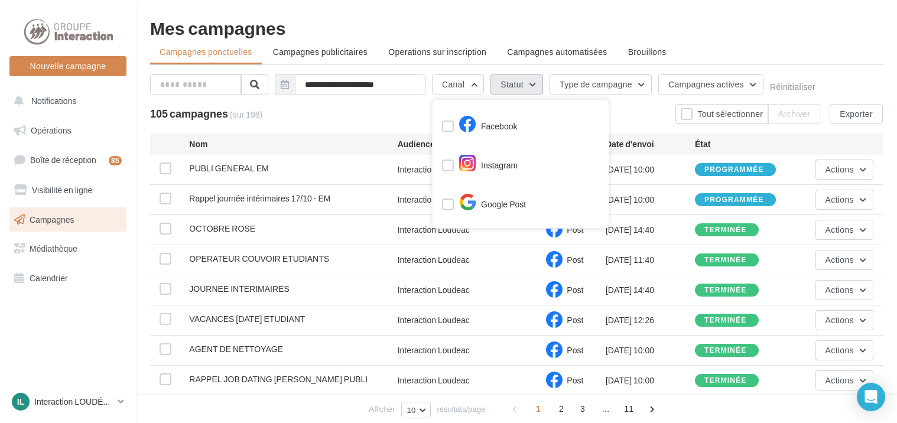
click at [524, 88] on button "Statut" at bounding box center [517, 84] width 53 height 20
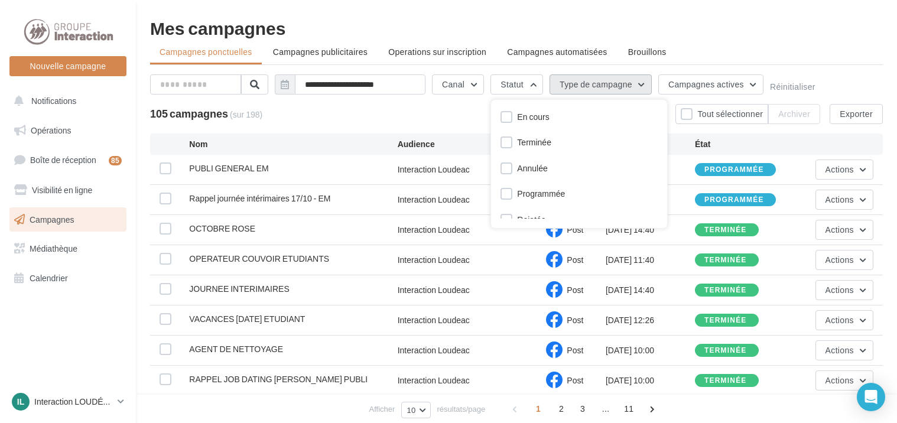
click at [620, 83] on button "Type de campagne" at bounding box center [601, 84] width 102 height 20
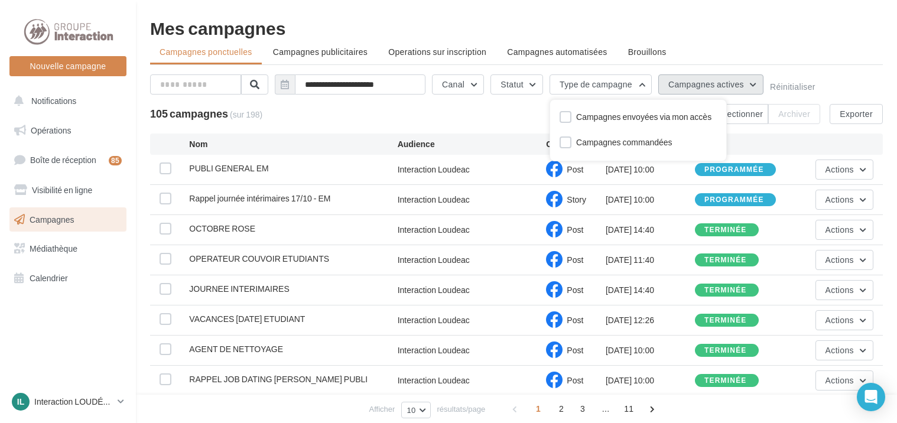
click at [700, 84] on span "Campagnes actives" at bounding box center [707, 84] width 76 height 10
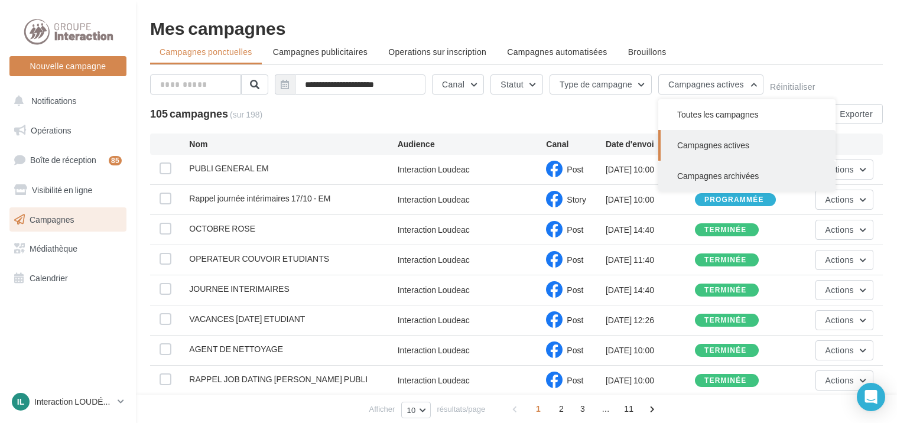
click at [725, 173] on span "Campagnes archivées" at bounding box center [719, 176] width 82 height 10
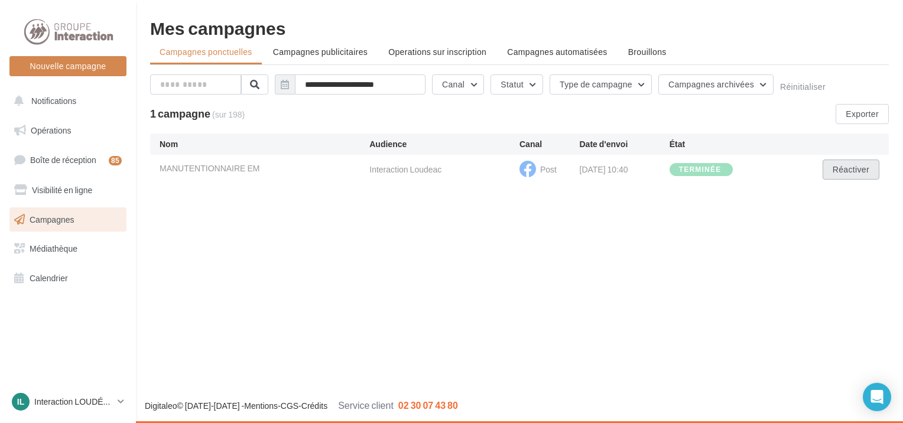
click at [850, 170] on button "Réactiver" at bounding box center [851, 170] width 57 height 20
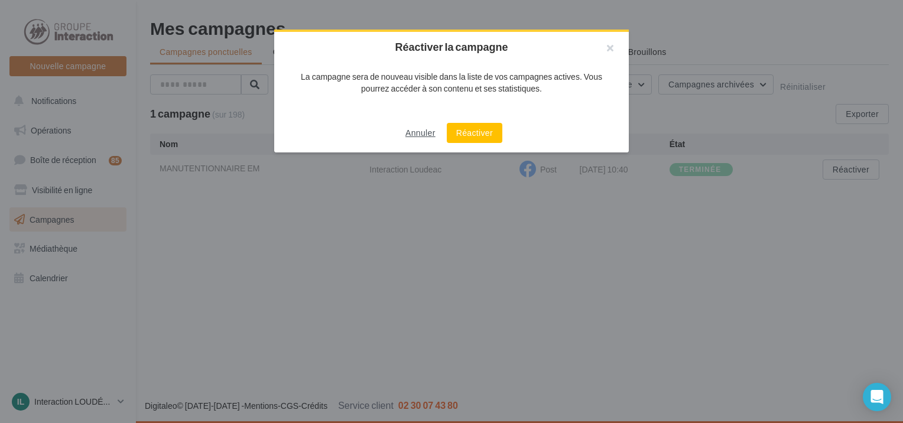
click at [419, 128] on button "Annuler" at bounding box center [421, 133] width 40 height 14
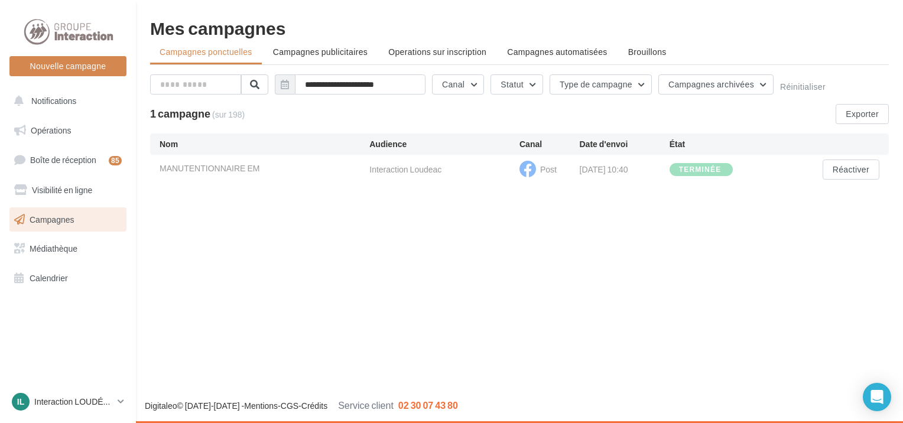
drag, startPoint x: 471, startPoint y: 187, endPoint x: 477, endPoint y: 180, distance: 8.9
click at [471, 187] on div "**********" at bounding box center [519, 104] width 767 height 170
click at [308, 169] on div "MANUTENTIONNAIRE EM" at bounding box center [265, 170] width 210 height 15
click at [861, 173] on button "Réactiver" at bounding box center [851, 170] width 57 height 20
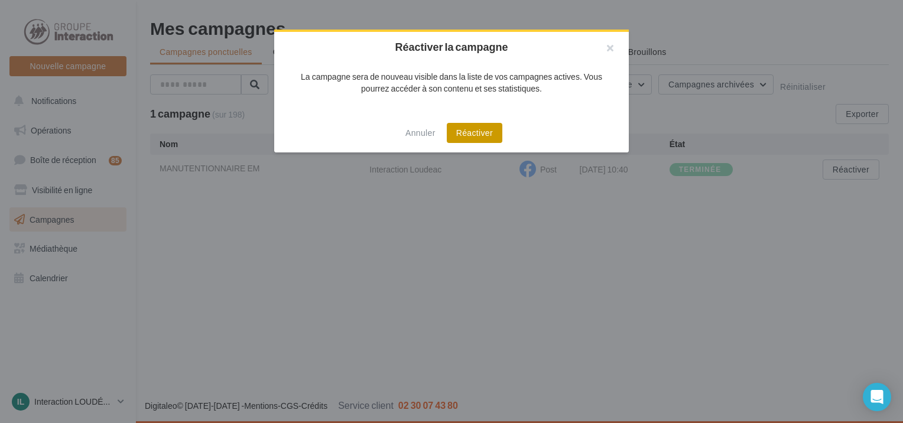
click at [487, 135] on button "Réactiver" at bounding box center [475, 133] width 56 height 20
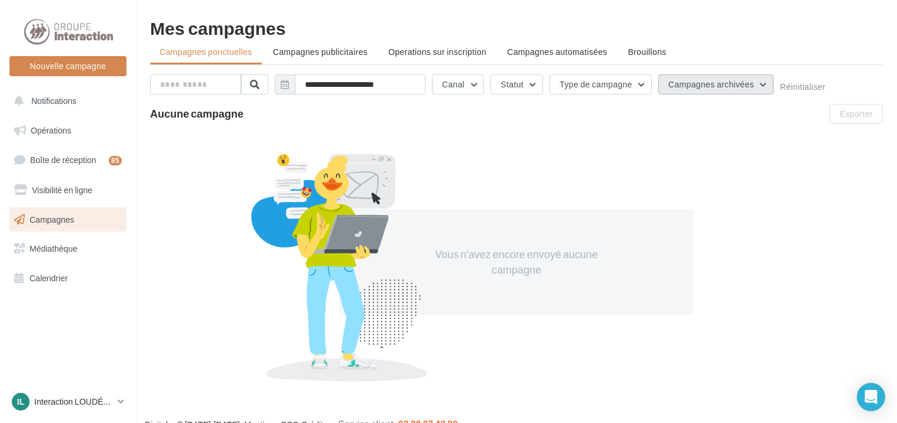
click at [748, 86] on span "Campagnes archivées" at bounding box center [712, 84] width 86 height 10
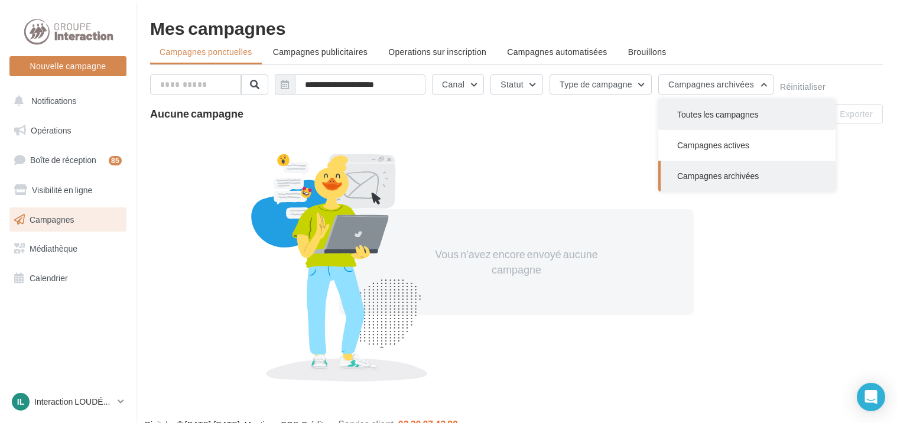
click at [749, 109] on span "Toutes les campagnes" at bounding box center [719, 114] width 82 height 10
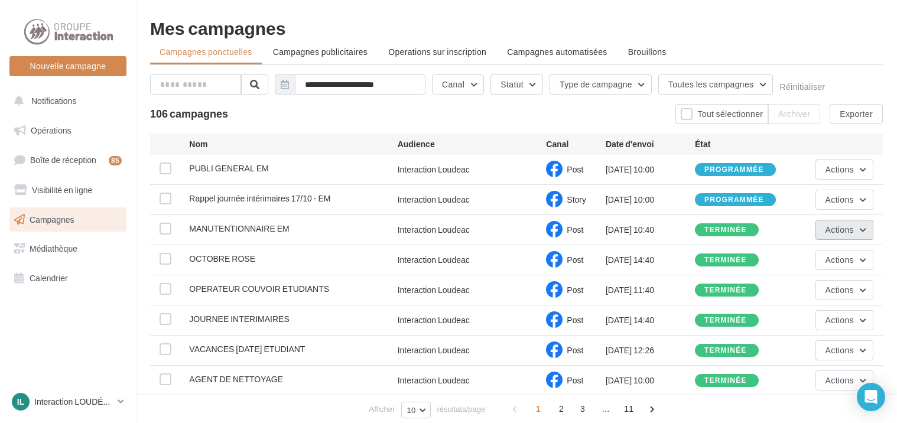
click at [837, 228] on span "Actions" at bounding box center [840, 230] width 28 height 10
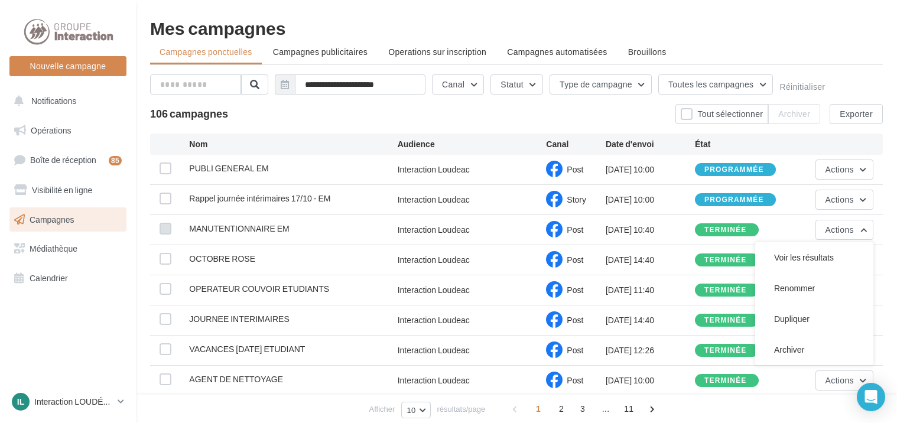
click at [161, 230] on label at bounding box center [166, 229] width 12 height 12
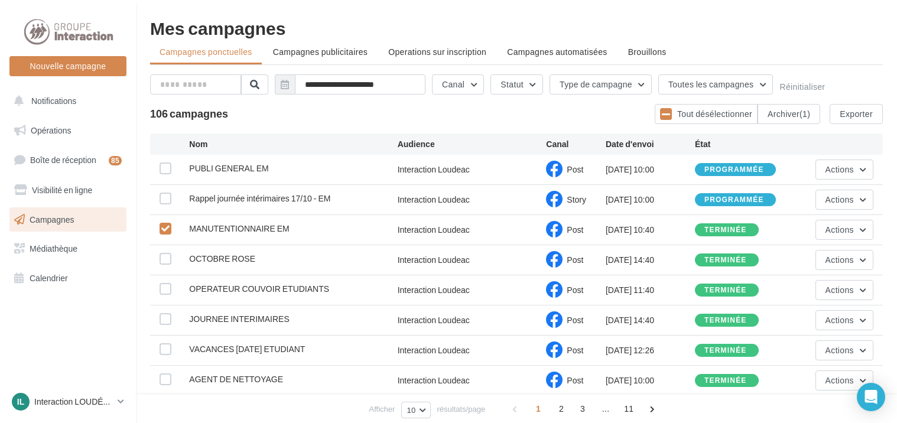
drag, startPoint x: 167, startPoint y: 231, endPoint x: 756, endPoint y: 35, distance: 620.5
click at [756, 35] on div "Mes campagnes" at bounding box center [516, 28] width 733 height 18
click at [872, 396] on icon "Open Intercom Messenger" at bounding box center [871, 397] width 14 height 15
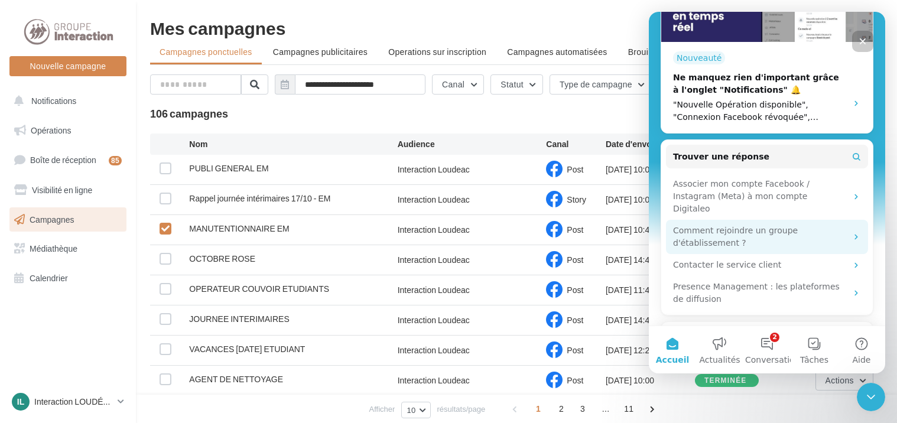
scroll to position [338, 0]
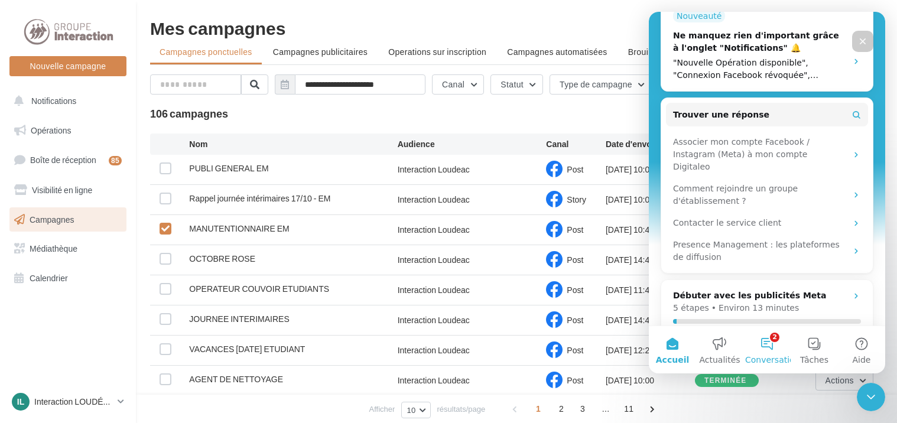
click at [772, 344] on button "2 Conversations" at bounding box center [767, 349] width 47 height 47
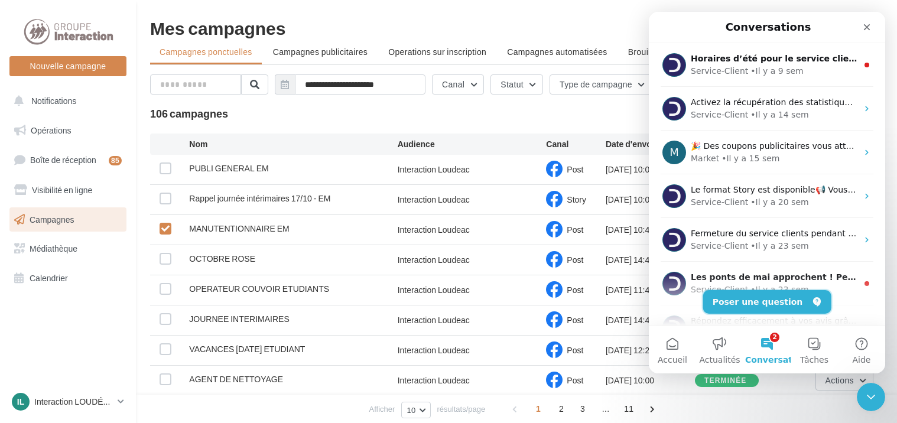
click at [782, 299] on button "Poser une question" at bounding box center [768, 302] width 128 height 24
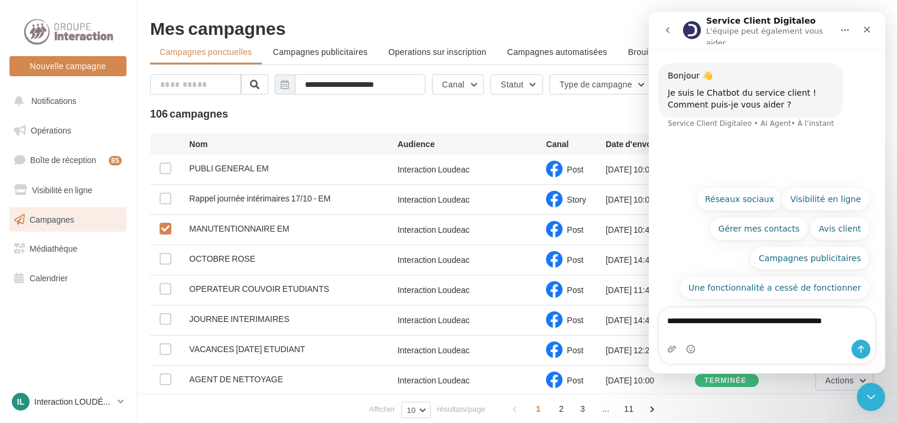
type textarea "**********"
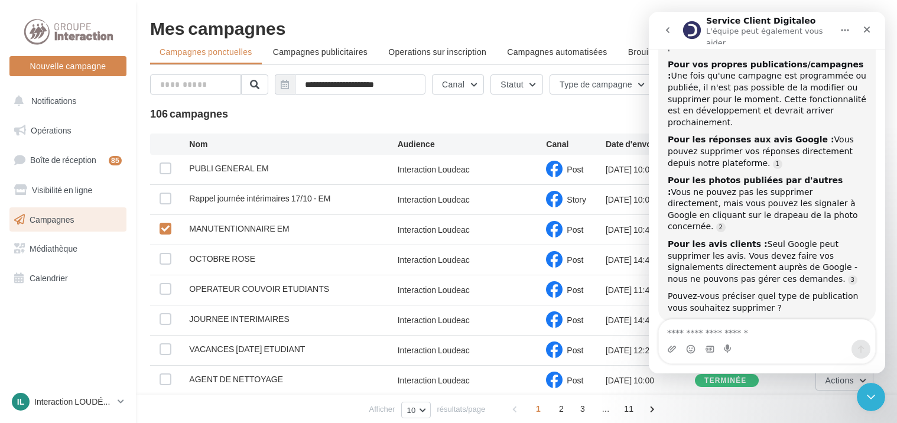
scroll to position [31, 0]
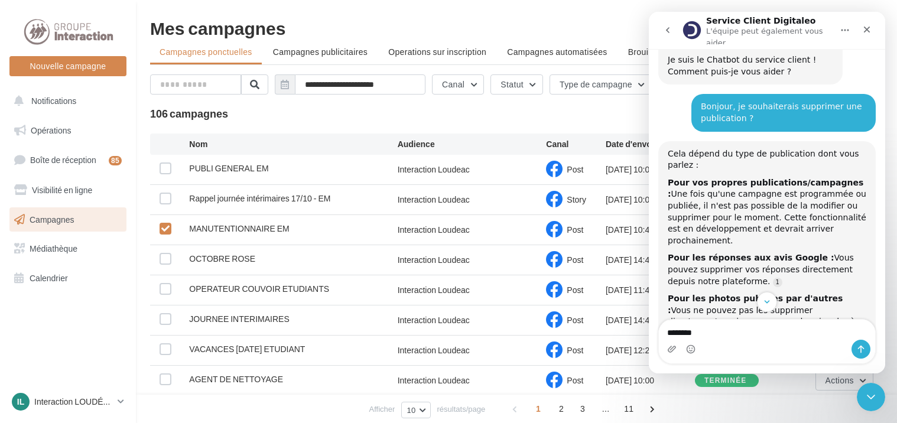
type textarea "*********"
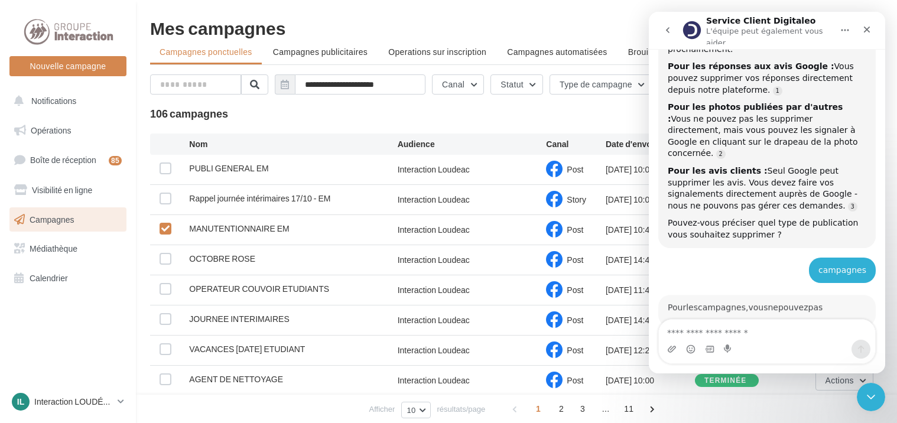
scroll to position [413, 0]
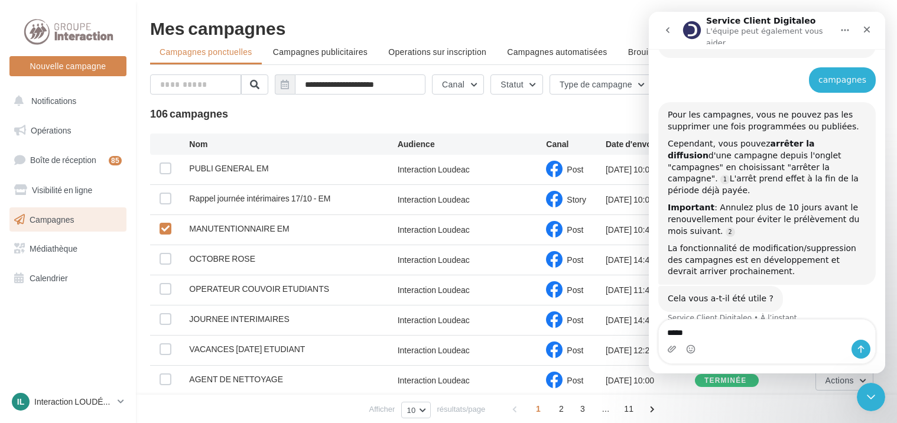
type textarea "******"
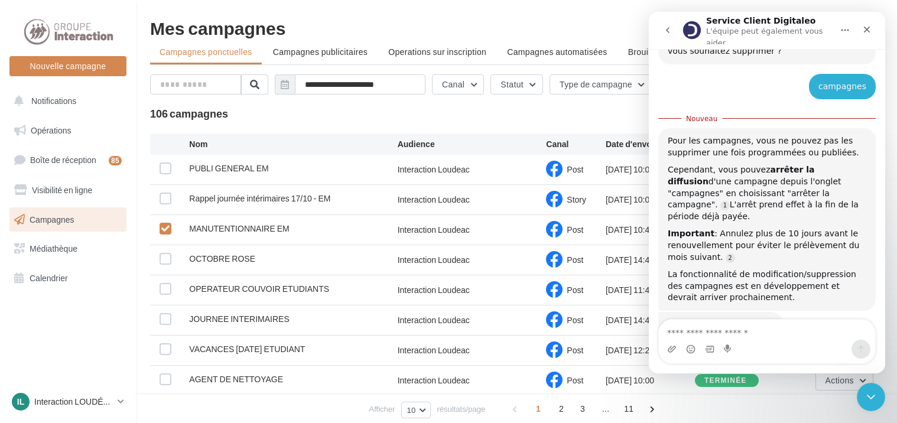
scroll to position [517, 0]
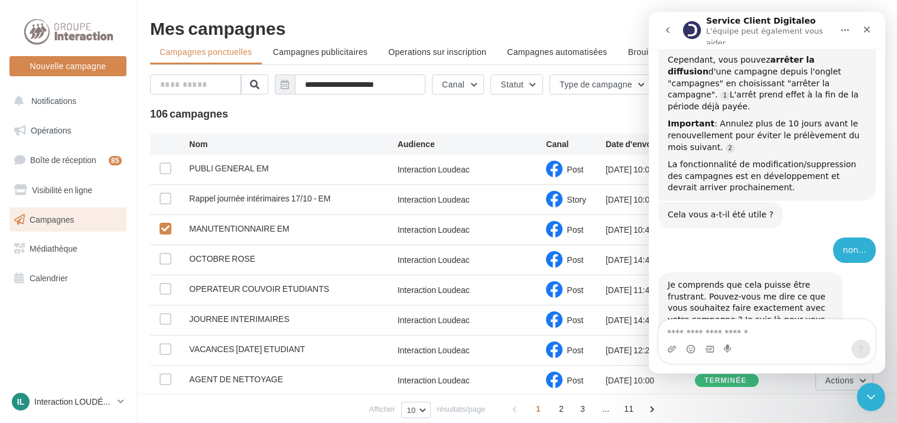
click at [767, 328] on textarea "Envoyer un message..." at bounding box center [767, 330] width 216 height 20
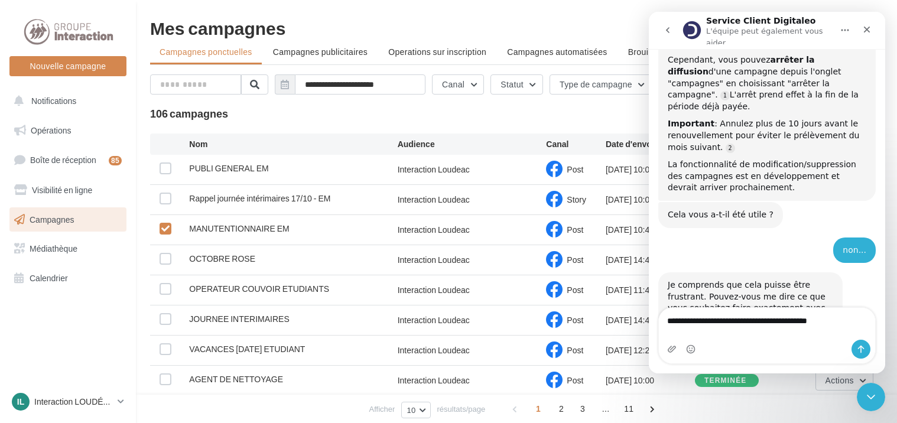
type textarea "**********"
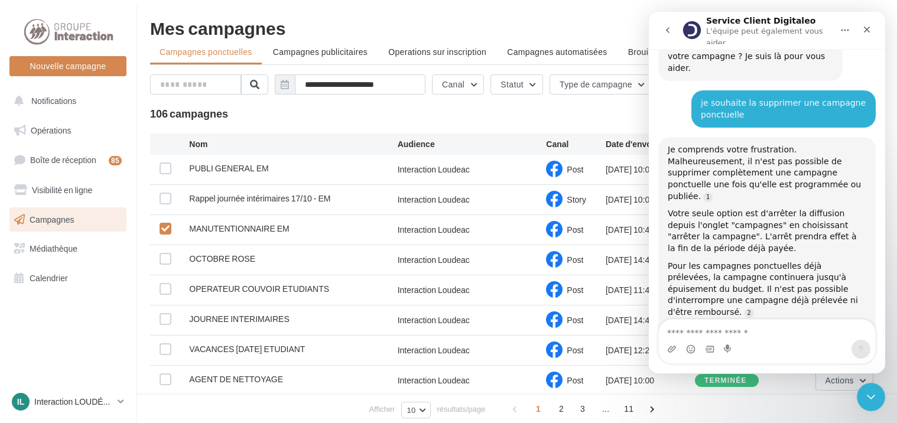
scroll to position [775, 0]
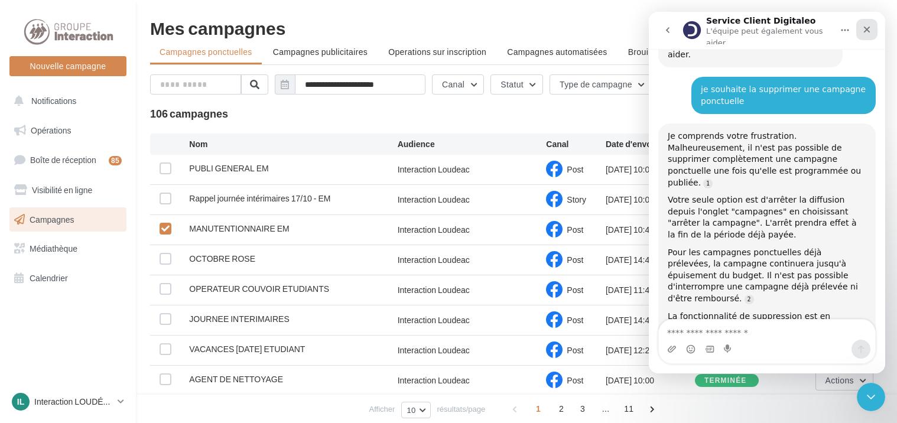
click at [870, 27] on icon "Fermer" at bounding box center [867, 29] width 9 height 9
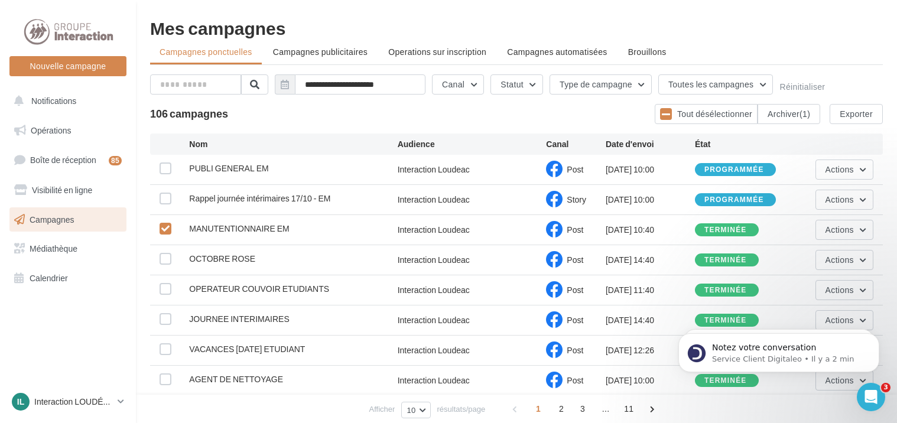
scroll to position [965, 0]
